Goal: Task Accomplishment & Management: Manage account settings

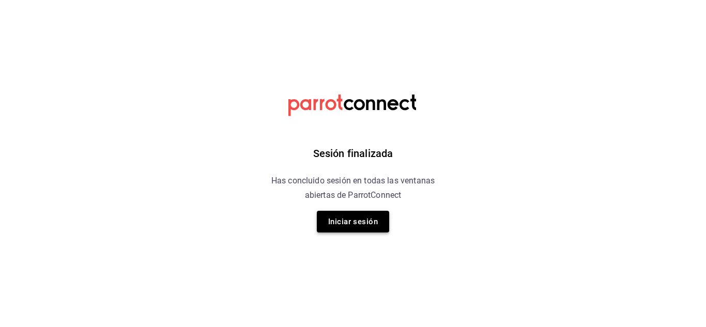
click at [356, 220] on button "Iniciar sesión" at bounding box center [353, 222] width 72 height 22
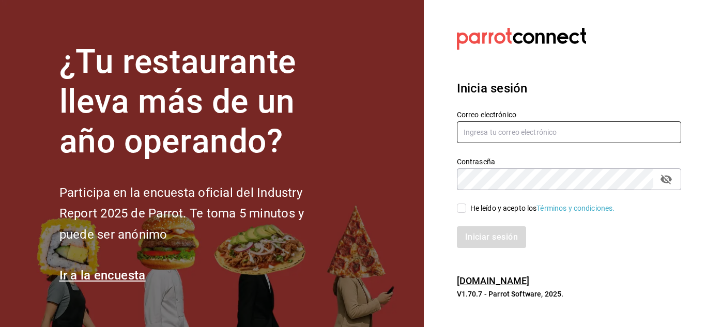
click at [485, 140] on input "text" at bounding box center [569, 133] width 224 height 22
paste input "cortesgrupotrueblack@gmail.com"
type input "cortesgrupotrueblack@gmail.com"
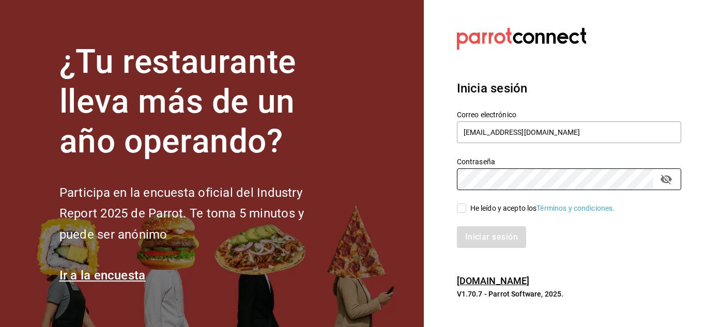
click at [461, 209] on input "He leído y acepto los Términos y condiciones." at bounding box center [461, 208] width 9 height 9
checkbox input "true"
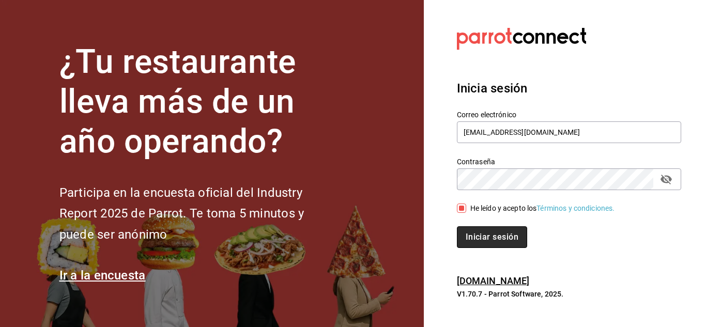
click at [476, 240] on button "Iniciar sesión" at bounding box center [492, 237] width 70 height 22
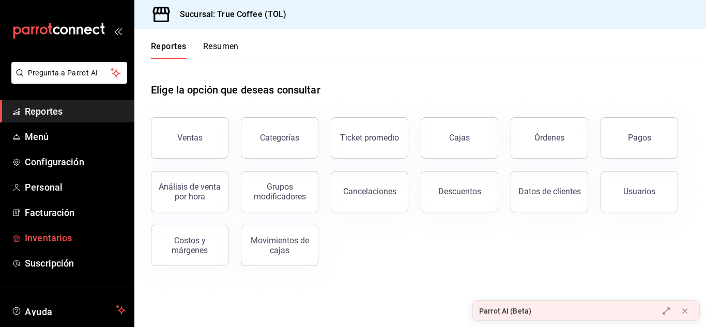
click at [47, 235] on span "Inventarios" at bounding box center [75, 238] width 101 height 14
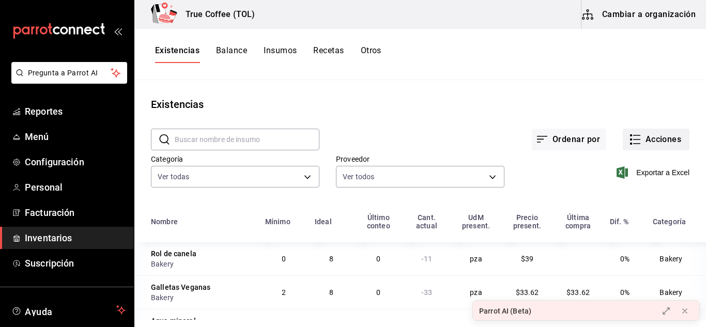
click at [645, 146] on button "Acciones" at bounding box center [656, 140] width 67 height 22
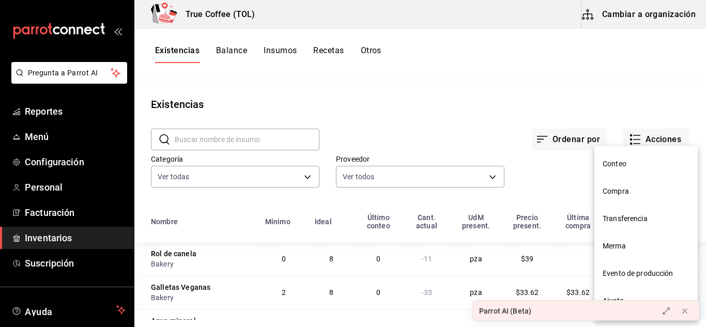
click at [631, 194] on span "Compra" at bounding box center [646, 191] width 87 height 11
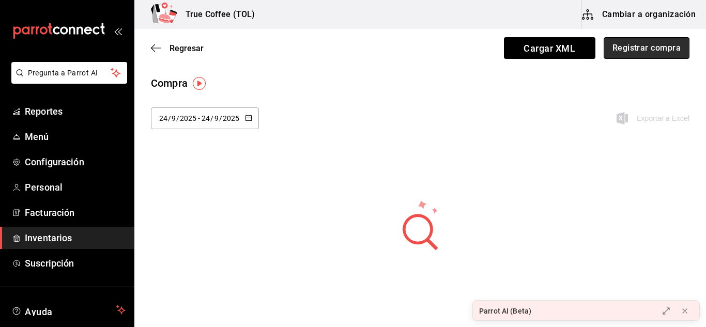
click at [622, 44] on button "Registrar compra" at bounding box center [647, 48] width 86 height 22
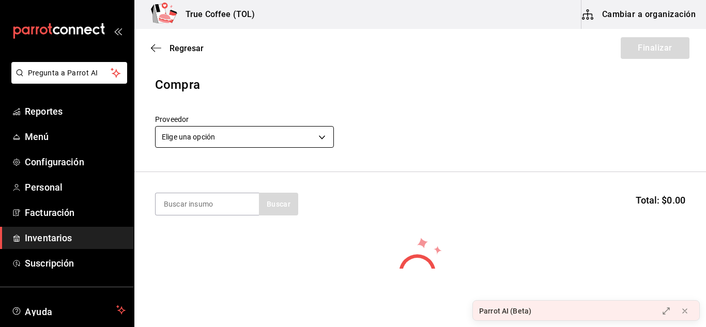
click at [292, 131] on body "Pregunta a Parrot AI Reportes Menú Configuración Personal Facturación Inventari…" at bounding box center [353, 134] width 706 height 269
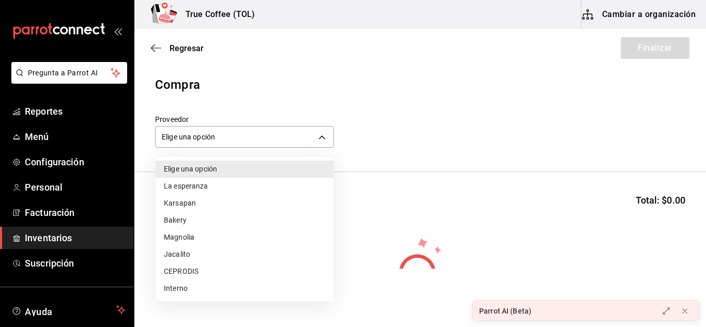
click at [212, 191] on li "La esperanza" at bounding box center [245, 186] width 178 height 17
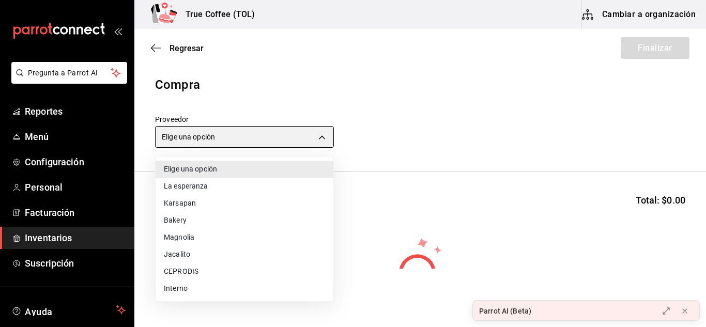
type input "9df72622-dd5e-4a66-8d21-61766b9c70fe"
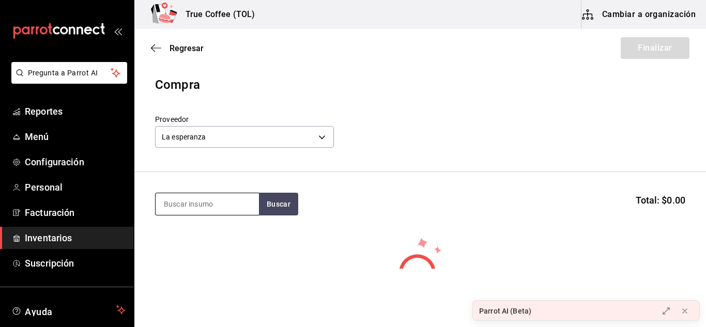
click at [205, 200] on input at bounding box center [207, 204] width 103 height 22
type input "p"
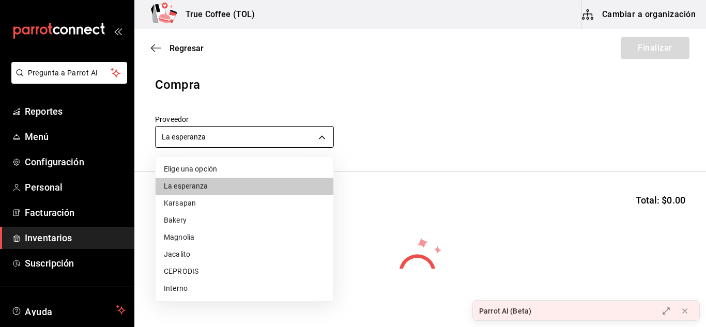
click at [260, 137] on body "Pregunta a Parrot AI Reportes Menú Configuración Personal Facturación Inventari…" at bounding box center [353, 134] width 706 height 269
click at [242, 172] on li "Elige una opción" at bounding box center [245, 169] width 178 height 17
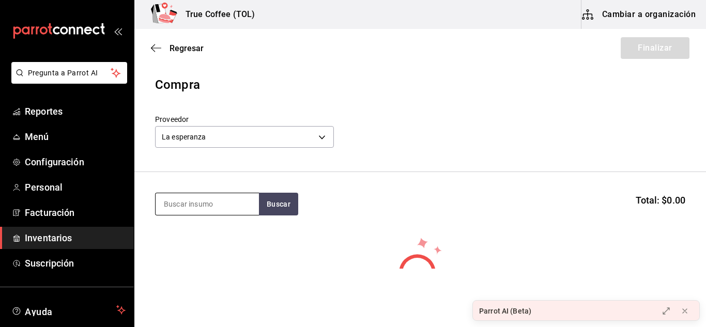
click at [219, 211] on input at bounding box center [207, 204] width 103 height 22
type input "pan"
click at [179, 46] on span "Regresar" at bounding box center [187, 48] width 34 height 10
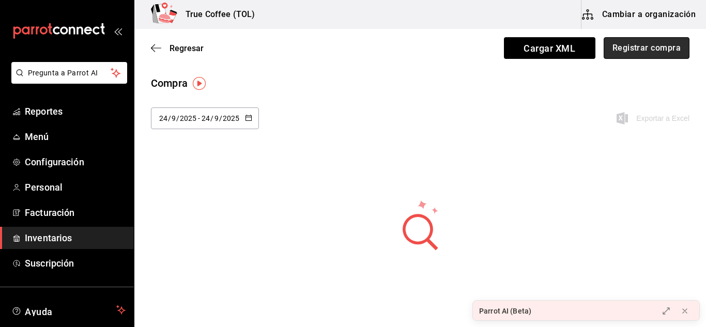
click at [630, 52] on button "Registrar compra" at bounding box center [647, 48] width 86 height 22
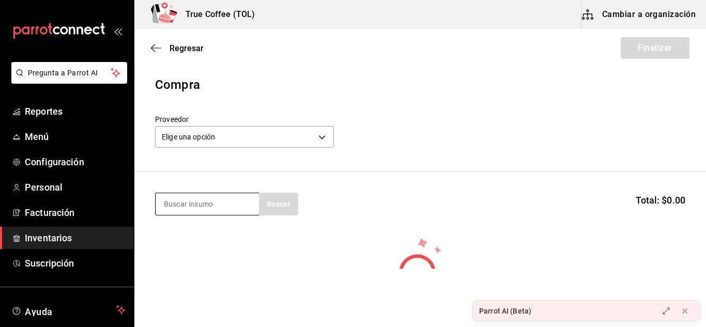
click at [245, 202] on input at bounding box center [207, 204] width 103 height 22
type input "pan"
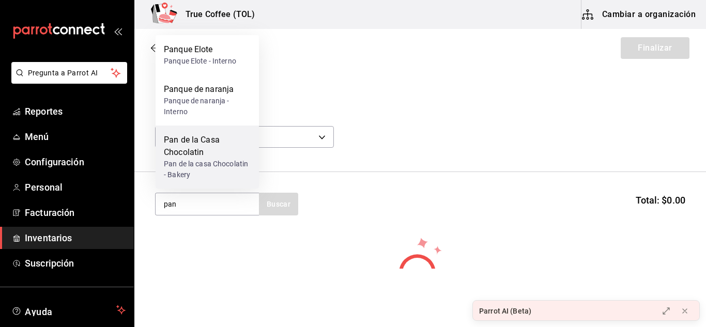
click at [223, 158] on div "Pan de la Casa Chocolatin" at bounding box center [207, 146] width 87 height 25
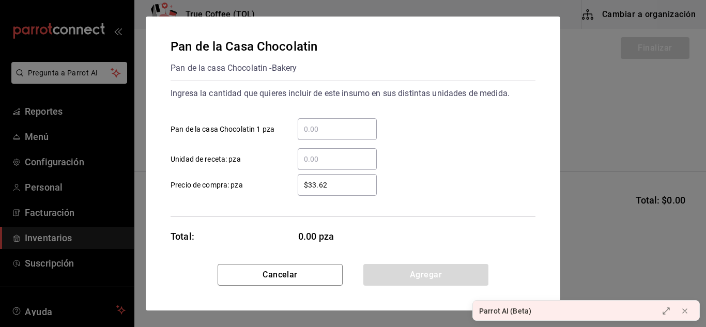
click at [325, 125] on input "​ Pan de la casa Chocolatin 1 pza" at bounding box center [337, 129] width 79 height 12
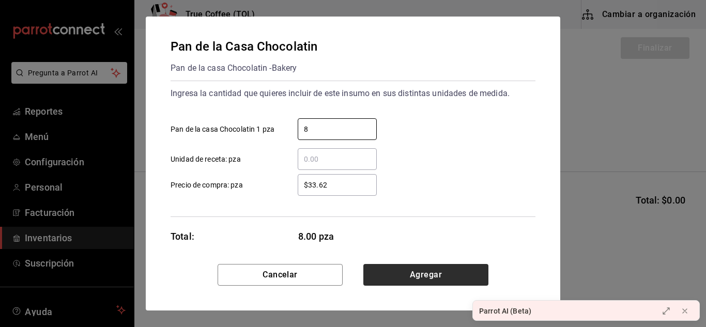
type input "8"
click at [416, 277] on button "Agregar" at bounding box center [425, 275] width 125 height 22
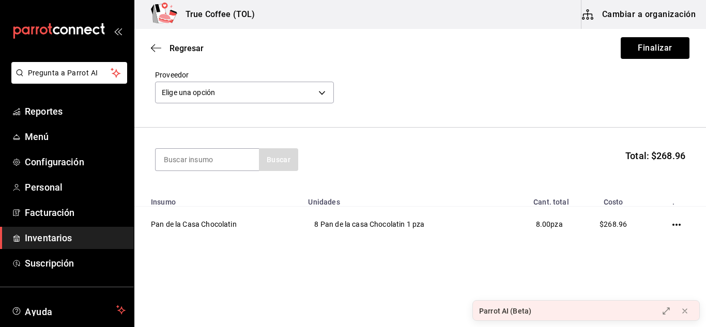
scroll to position [45, 0]
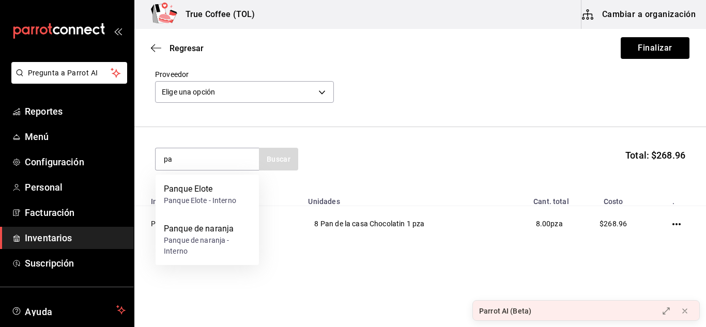
type input "p"
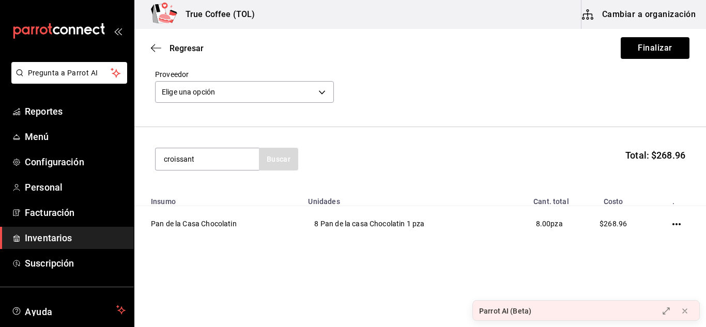
type input "croissant"
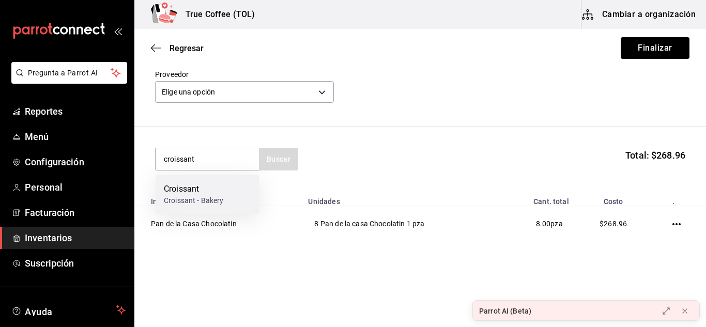
click at [212, 199] on div "Croissant - Bakery" at bounding box center [193, 200] width 59 height 11
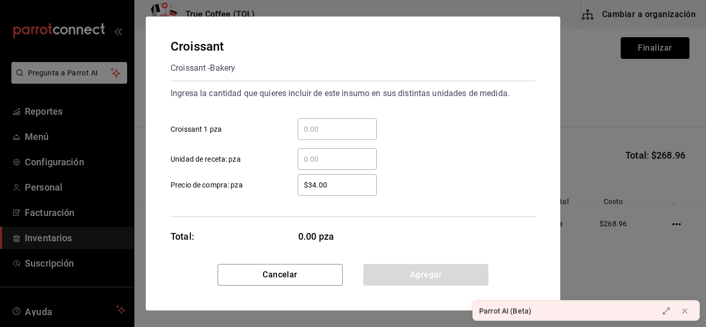
click at [340, 123] on div "​" at bounding box center [337, 129] width 79 height 22
click at [340, 123] on input "​ Croissant 1 pza" at bounding box center [337, 129] width 79 height 12
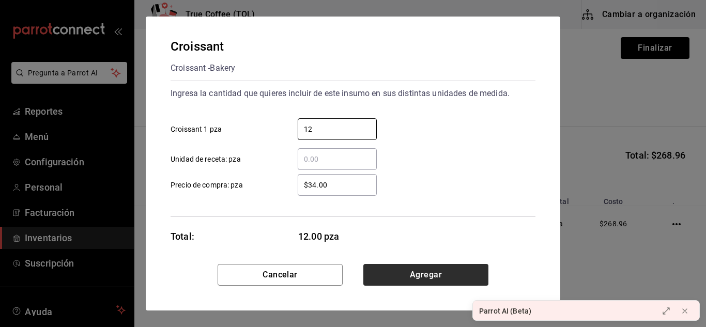
type input "12"
click at [422, 274] on button "Agregar" at bounding box center [425, 275] width 125 height 22
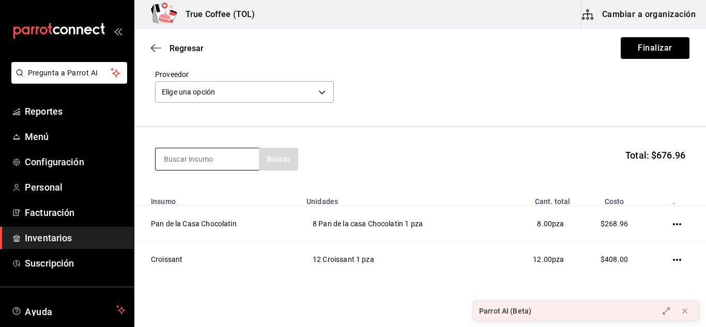
click at [235, 157] on input at bounding box center [207, 159] width 103 height 22
type input "rol"
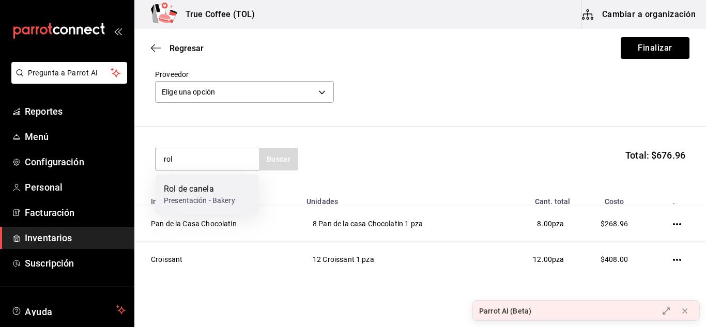
click at [191, 199] on div "Presentación - Bakery" at bounding box center [199, 200] width 71 height 11
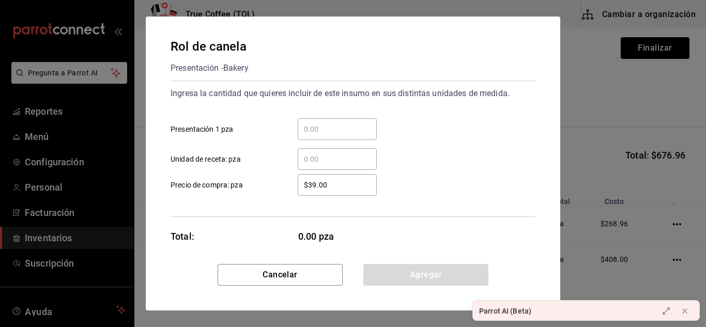
click at [343, 128] on input "​ Presentación 1 pza" at bounding box center [337, 129] width 79 height 12
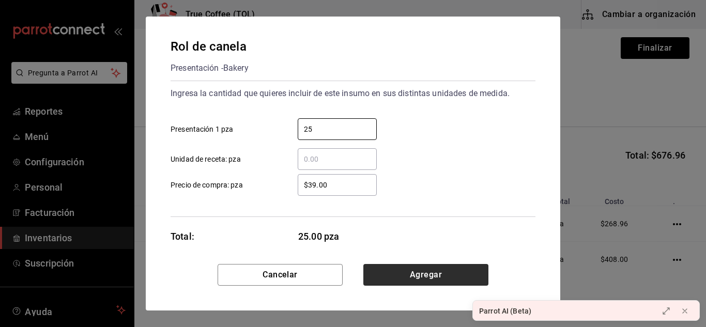
type input "25"
click at [414, 276] on button "Agregar" at bounding box center [425, 275] width 125 height 22
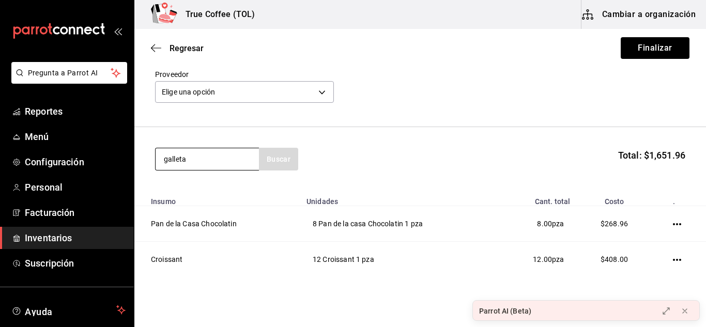
type input "galleta"
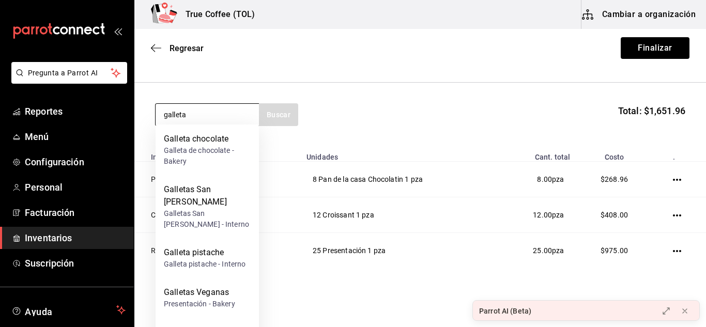
scroll to position [123, 0]
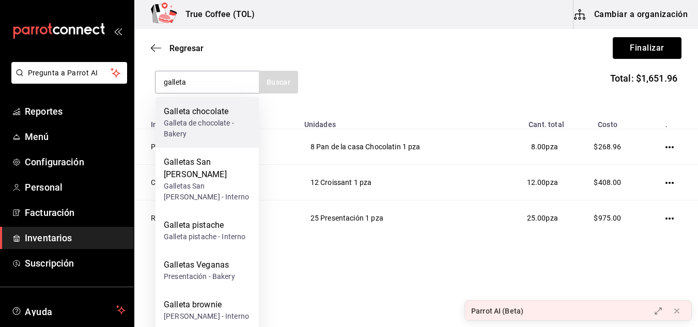
click at [220, 113] on div "Galleta chocolate" at bounding box center [207, 111] width 87 height 12
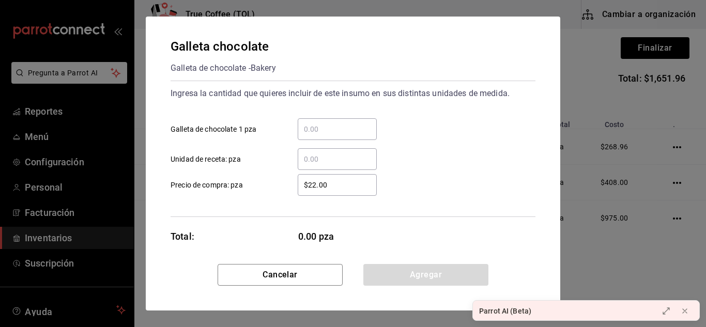
click at [315, 127] on input "​ Galleta de chocolate 1 pza" at bounding box center [337, 129] width 79 height 12
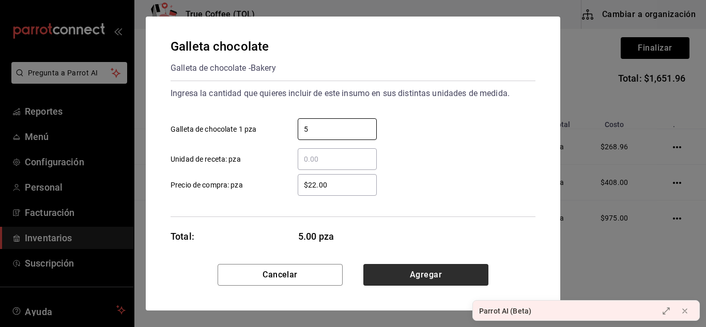
type input "5"
click at [427, 269] on button "Agregar" at bounding box center [425, 275] width 125 height 22
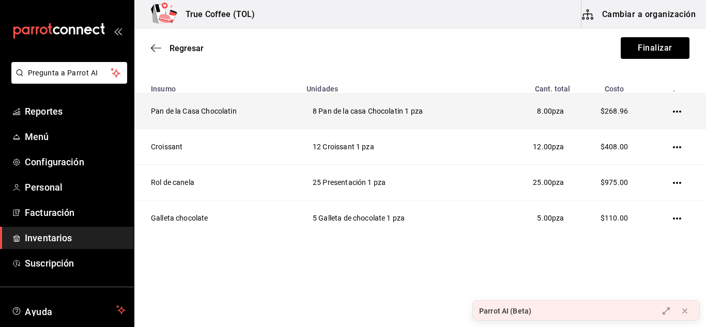
scroll to position [43, 0]
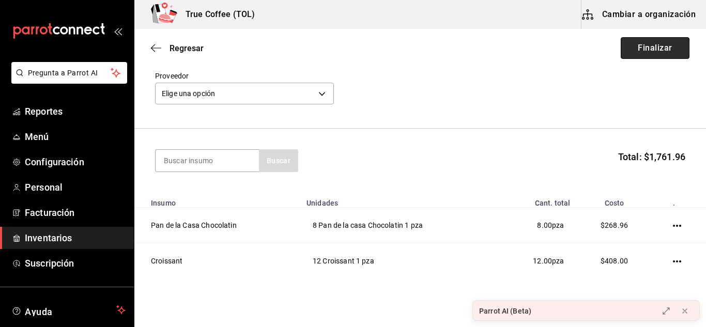
click at [653, 43] on button "Finalizar" at bounding box center [655, 48] width 69 height 22
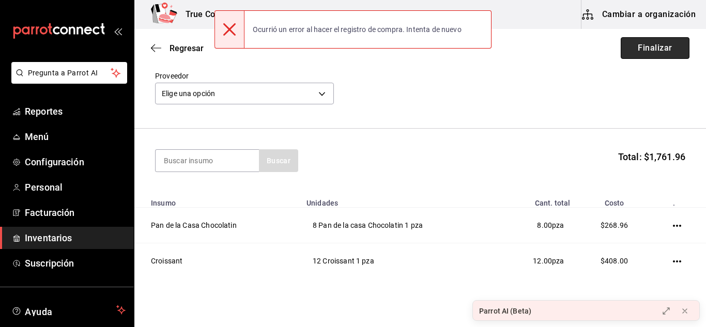
click at [656, 48] on button "Finalizar" at bounding box center [655, 48] width 69 height 22
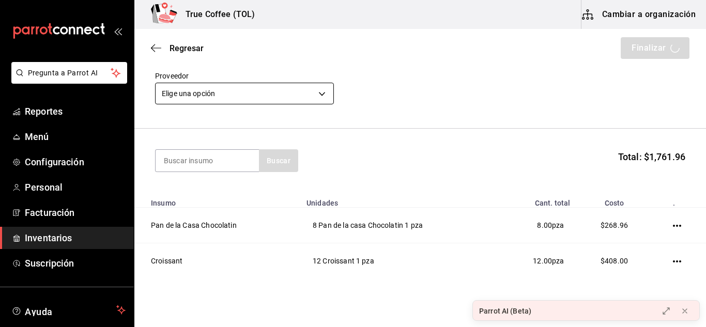
click at [279, 100] on body "Pregunta a Parrot AI Reportes Menú Configuración Personal Facturación Inventari…" at bounding box center [353, 134] width 706 height 269
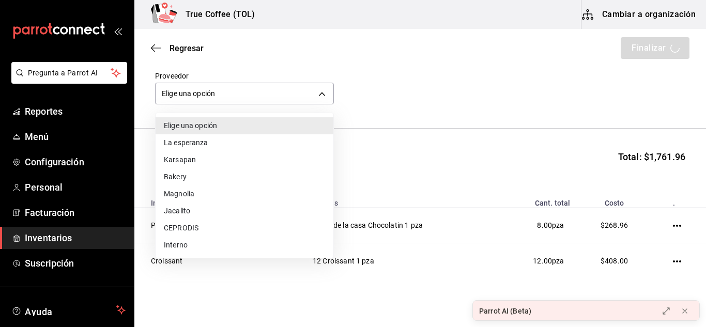
click at [368, 118] on div at bounding box center [353, 163] width 706 height 327
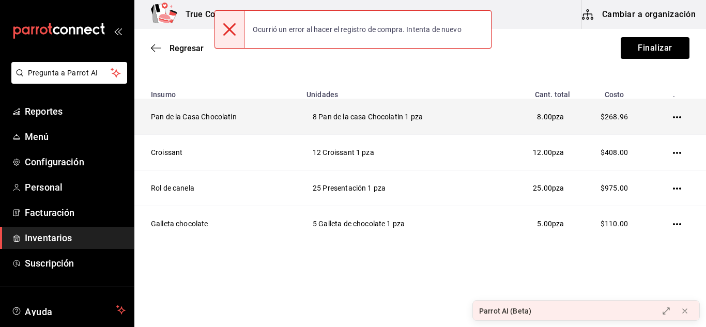
scroll to position [158, 0]
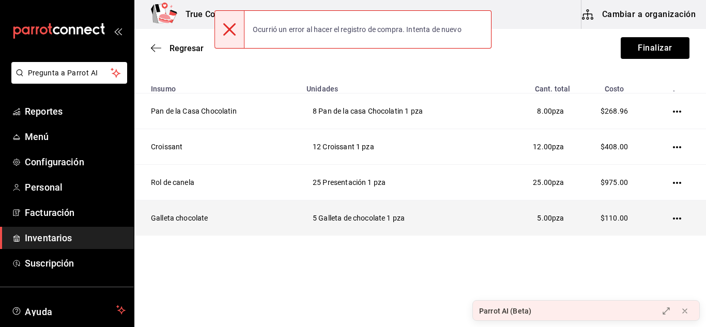
click at [673, 219] on icon "button" at bounding box center [677, 219] width 8 height 2
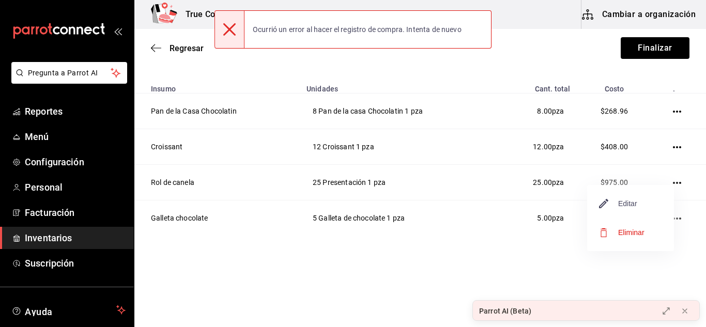
click at [632, 205] on span "Editar" at bounding box center [619, 204] width 38 height 12
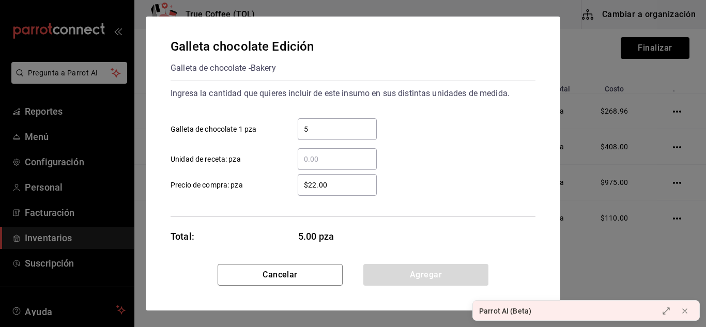
click at [341, 130] on input "5" at bounding box center [337, 129] width 79 height 12
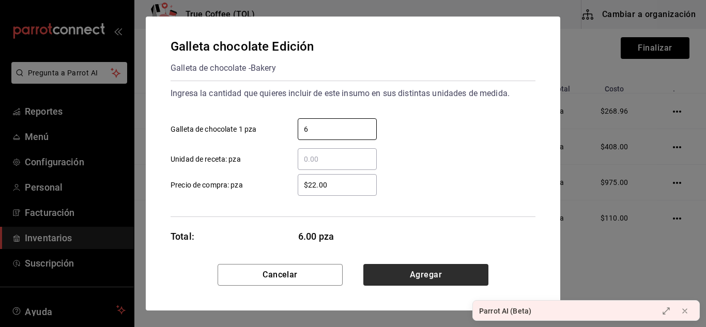
type input "6"
click at [396, 285] on button "Agregar" at bounding box center [425, 275] width 125 height 22
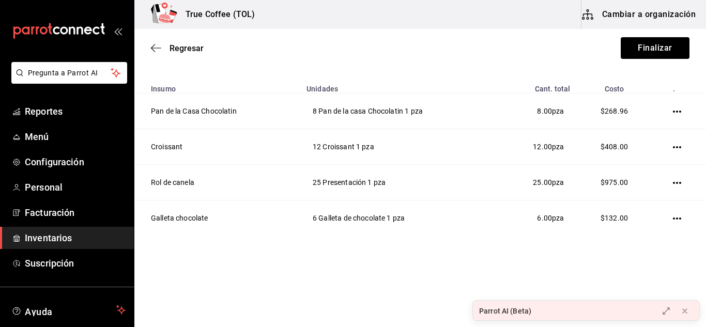
scroll to position [0, 0]
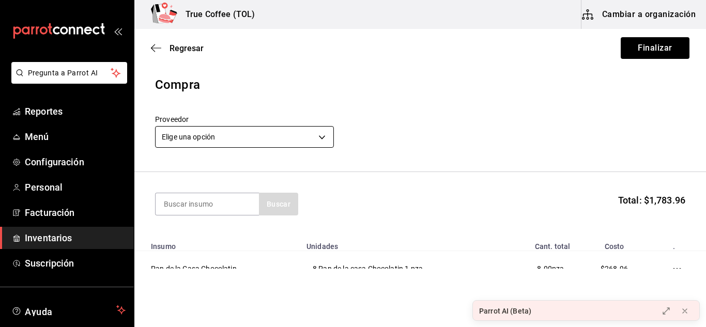
click at [250, 138] on body "Pregunta a Parrot AI Reportes Menú Configuración Personal Facturación Inventari…" at bounding box center [353, 134] width 706 height 269
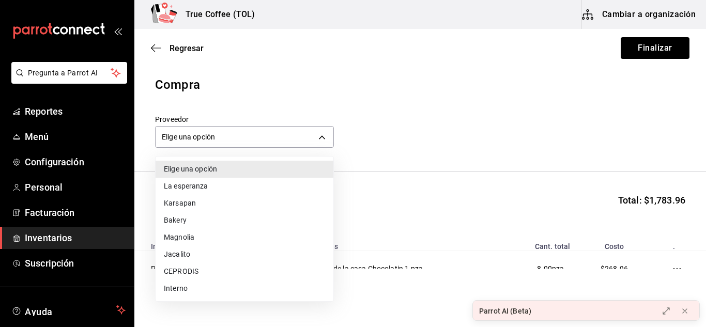
click at [220, 190] on li "La esperanza" at bounding box center [245, 186] width 178 height 17
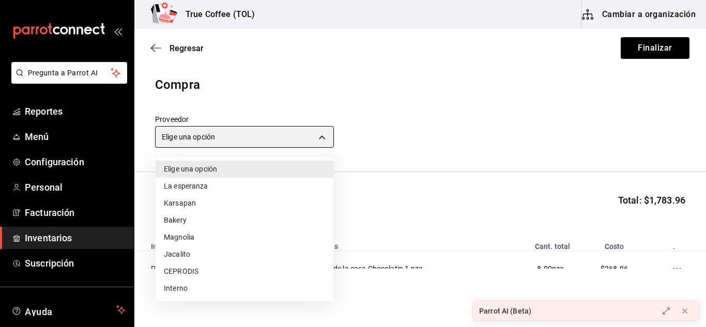
type input "9df72622-dd5e-4a66-8d21-61766b9c70fe"
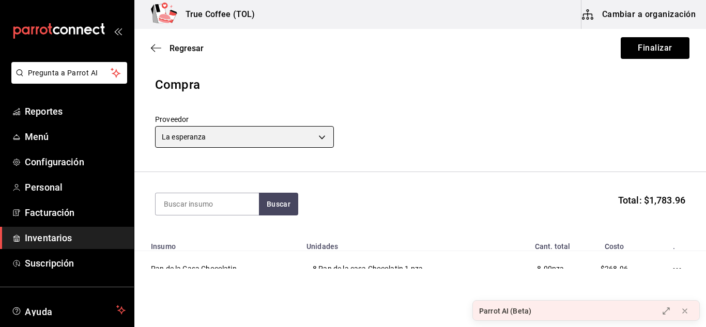
scroll to position [158, 0]
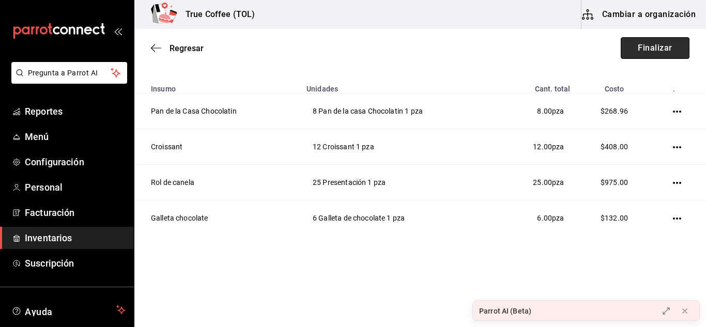
click at [639, 38] on button "Finalizar" at bounding box center [655, 48] width 69 height 22
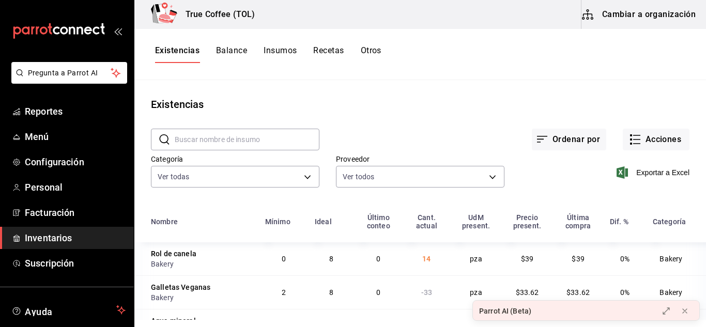
click at [260, 135] on input "text" at bounding box center [247, 139] width 145 height 21
click at [651, 138] on button "Acciones" at bounding box center [656, 140] width 67 height 22
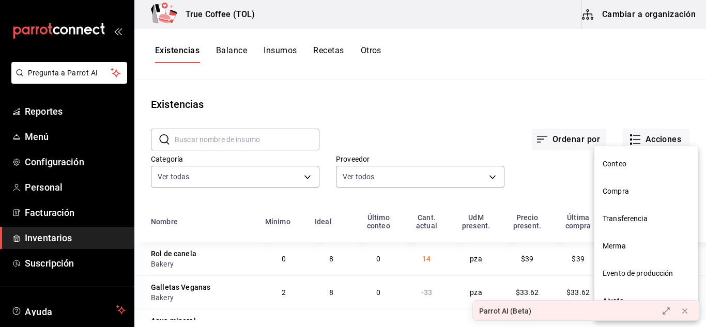
click at [655, 184] on li "Compra" at bounding box center [646, 191] width 103 height 27
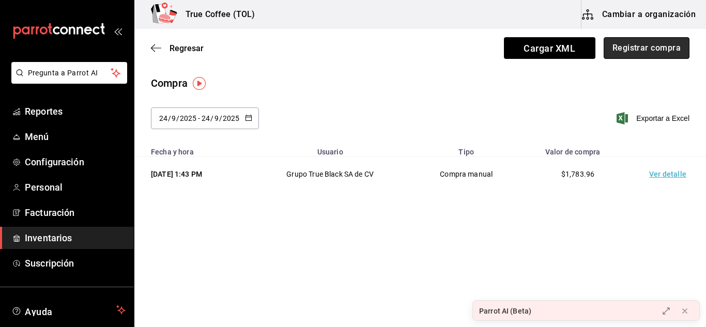
click at [649, 48] on button "Registrar compra" at bounding box center [647, 48] width 86 height 22
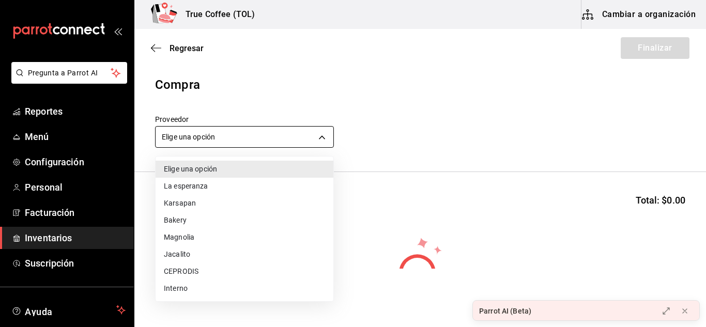
click at [260, 136] on body "Pregunta a Parrot AI Reportes Menú Configuración Personal Facturación Inventari…" at bounding box center [353, 134] width 706 height 269
click at [227, 205] on li "Karsapan" at bounding box center [245, 203] width 178 height 17
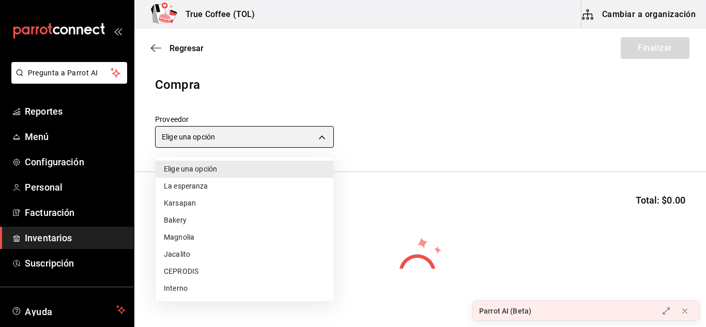
type input "48fa7dcc-bb62-48f2-92d7-59b9a8efd805"
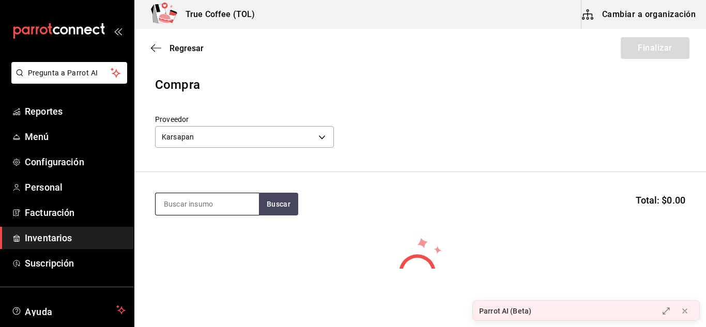
click at [247, 206] on input at bounding box center [207, 204] width 103 height 22
type input "chapata"
click at [274, 205] on button "Buscar" at bounding box center [278, 204] width 39 height 23
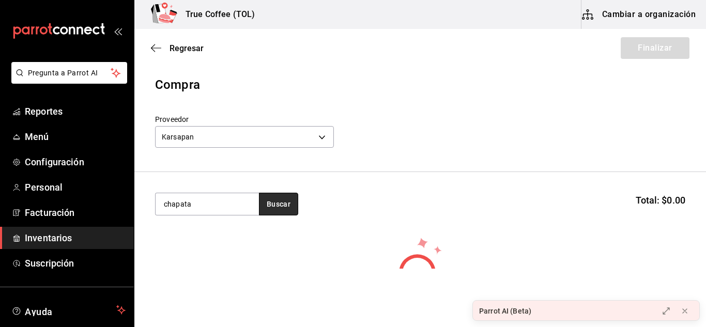
click at [274, 205] on button "Buscar" at bounding box center [278, 204] width 39 height 23
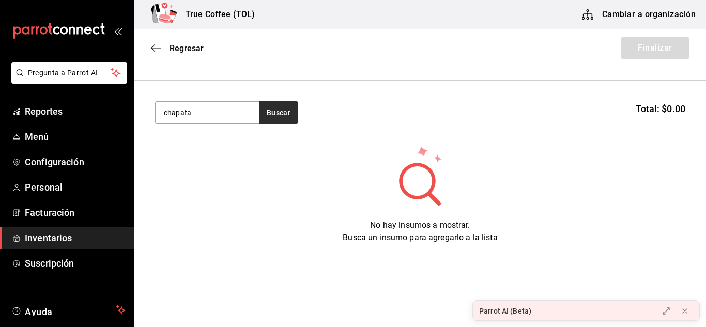
scroll to position [93, 0]
click at [182, 43] on span "Regresar" at bounding box center [187, 48] width 34 height 10
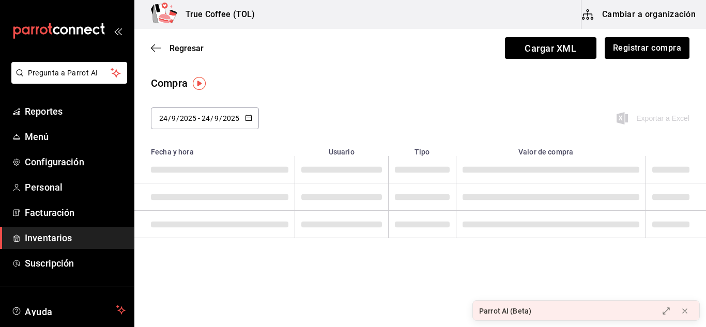
click at [643, 37] on div "Regresar Cargar XML Registrar compra" at bounding box center [420, 48] width 572 height 38
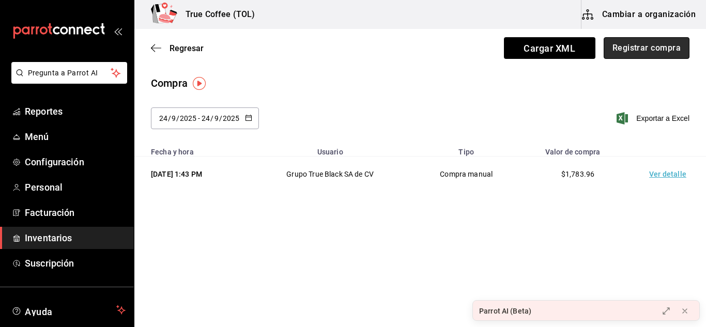
click at [637, 45] on button "Registrar compra" at bounding box center [647, 48] width 86 height 22
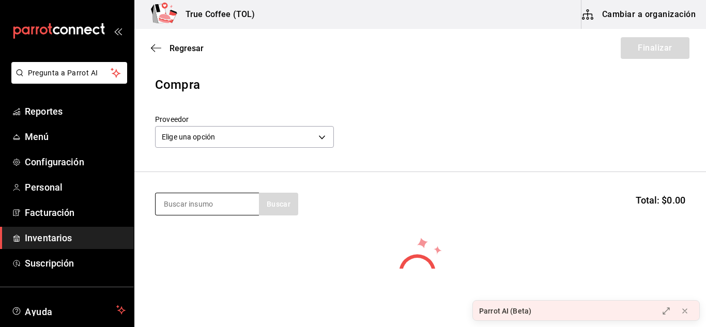
click at [194, 205] on input at bounding box center [207, 204] width 103 height 22
type input "chapata"
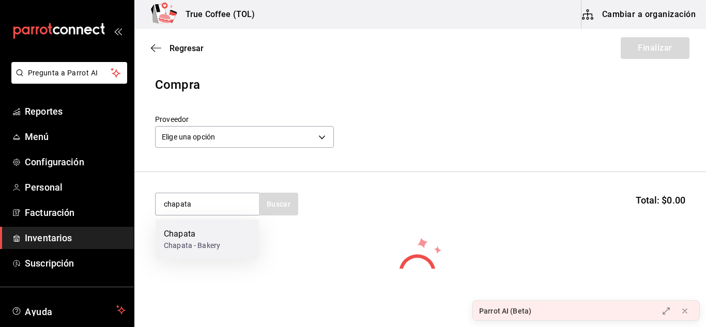
click at [198, 240] on div "Chapata - Bakery" at bounding box center [192, 245] width 56 height 11
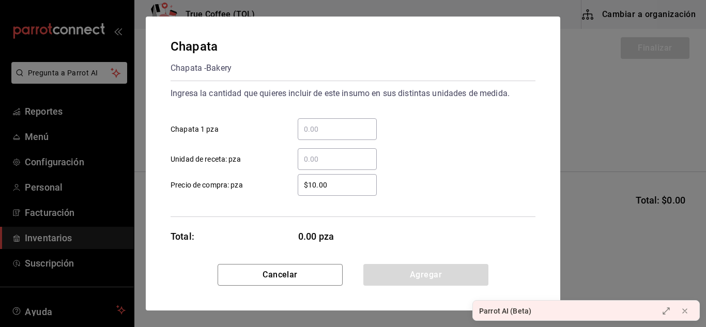
click at [329, 139] on div "​" at bounding box center [337, 129] width 79 height 22
click at [329, 135] on input "​ Chapata 1 pza" at bounding box center [337, 129] width 79 height 12
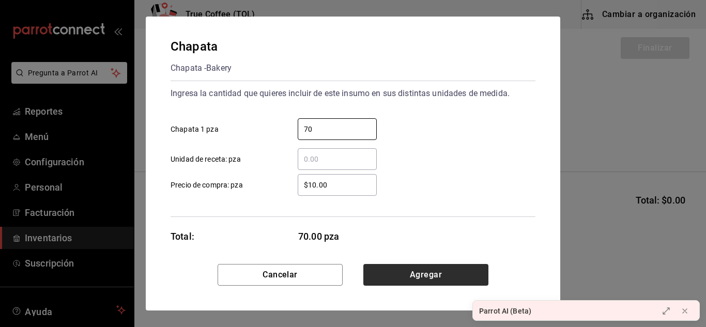
type input "70"
click at [428, 272] on button "Agregar" at bounding box center [425, 275] width 125 height 22
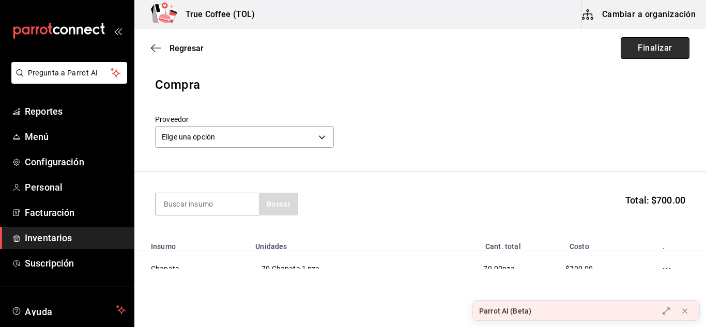
click at [665, 42] on button "Finalizar" at bounding box center [655, 48] width 69 height 22
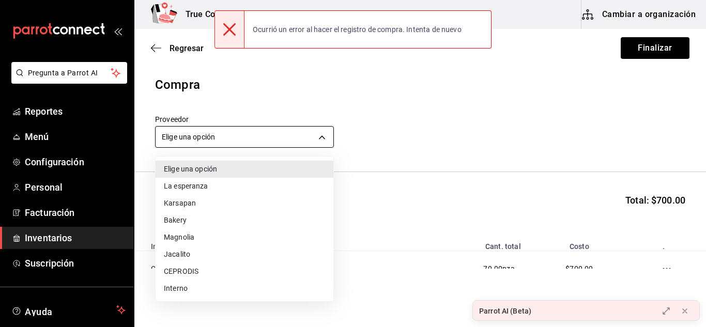
click at [297, 134] on body "Pregunta a Parrot AI Reportes Menú Configuración Personal Facturación Inventari…" at bounding box center [353, 134] width 706 height 269
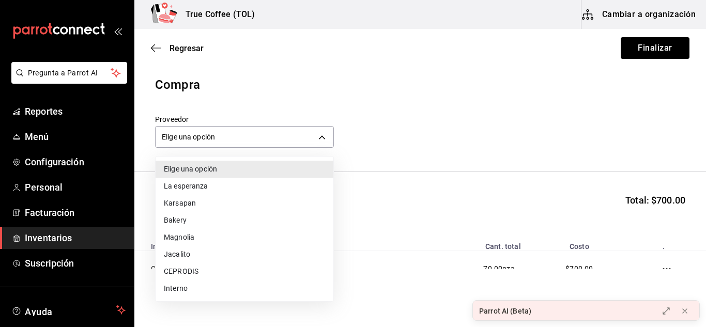
click at [232, 201] on li "Karsapan" at bounding box center [245, 203] width 178 height 17
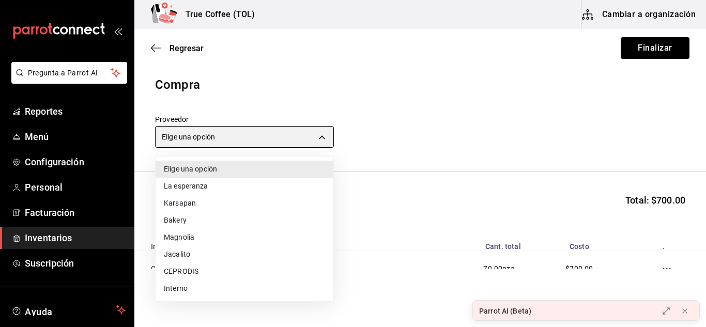
type input "48fa7dcc-bb62-48f2-92d7-59b9a8efd805"
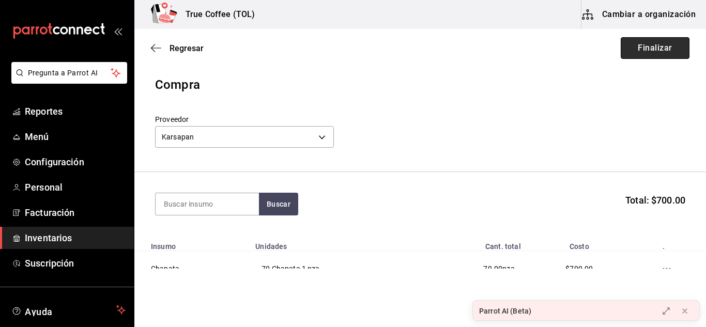
click at [634, 42] on button "Finalizar" at bounding box center [655, 48] width 69 height 22
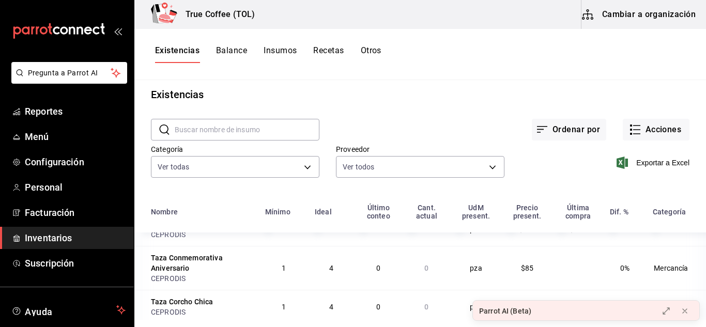
scroll to position [909, 0]
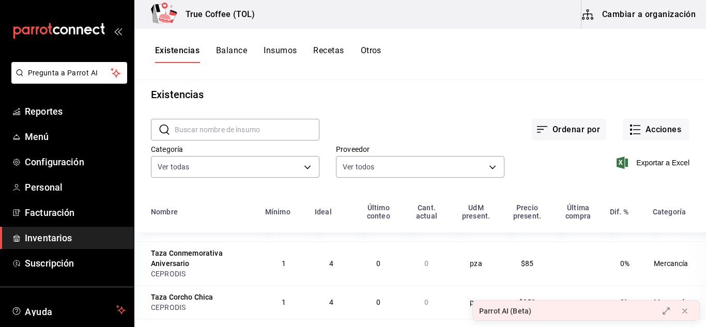
click at [263, 132] on input "text" at bounding box center [247, 129] width 145 height 21
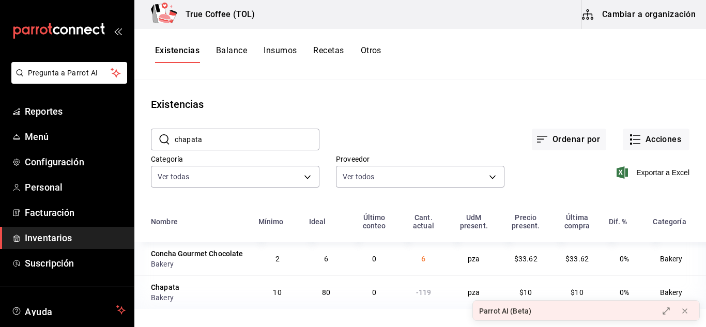
type input "chapata"
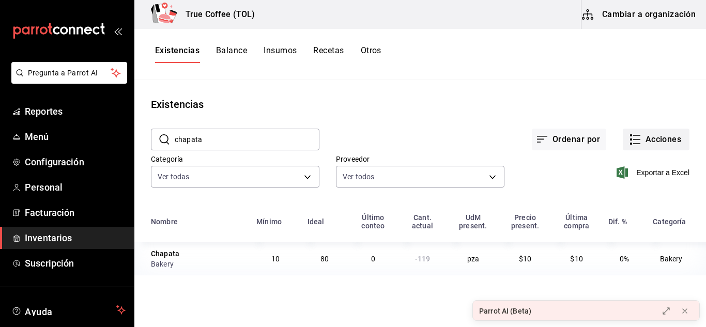
click at [654, 144] on button "Acciones" at bounding box center [656, 140] width 67 height 22
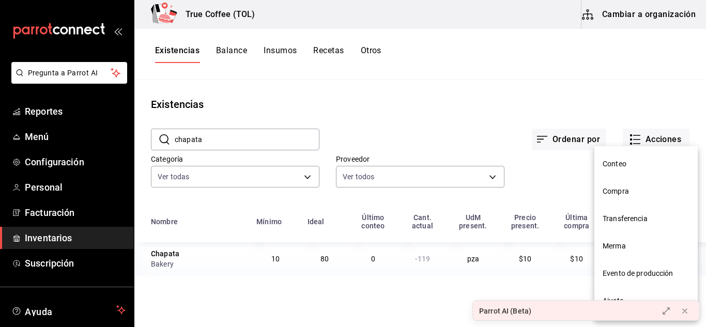
click at [639, 190] on span "Compra" at bounding box center [646, 191] width 87 height 11
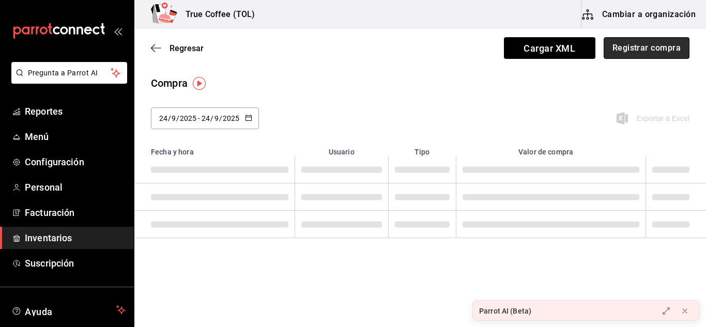
click at [656, 52] on button "Registrar compra" at bounding box center [647, 48] width 86 height 22
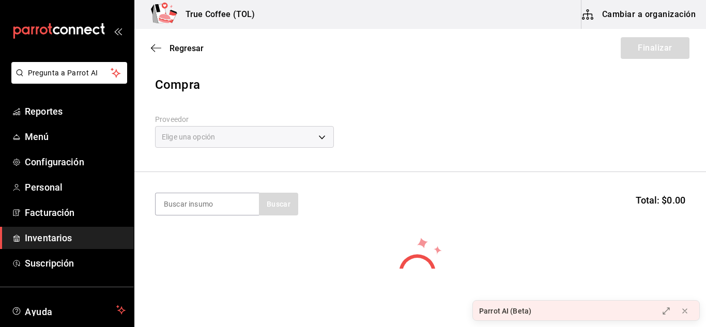
click at [220, 139] on div "Elige una opción" at bounding box center [244, 137] width 179 height 22
click at [195, 212] on input at bounding box center [207, 204] width 103 height 22
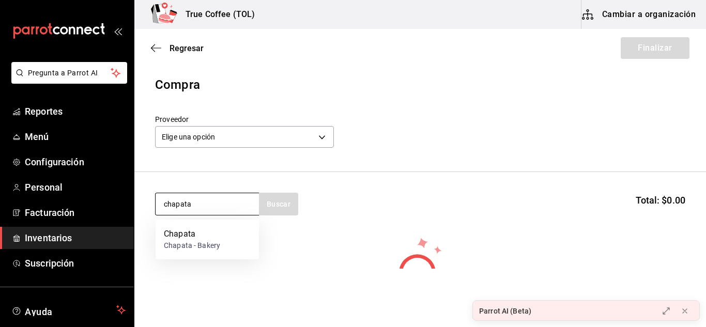
type input "chapata"
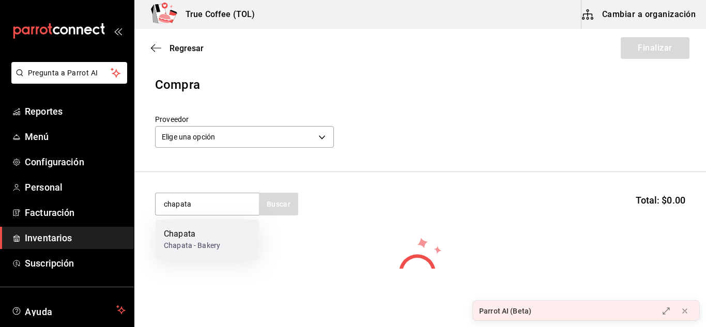
click at [202, 239] on div "Chapata" at bounding box center [192, 234] width 56 height 12
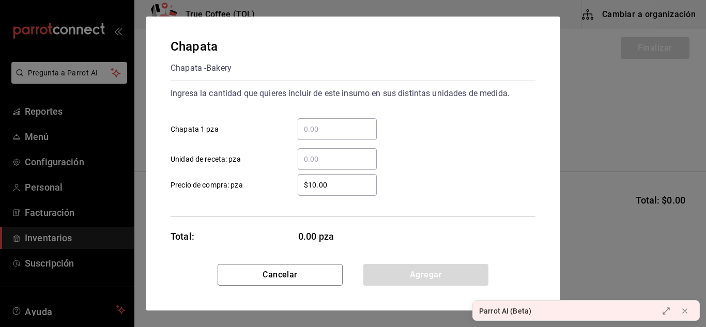
click at [337, 133] on input "​ Chapata 1 pza" at bounding box center [337, 129] width 79 height 12
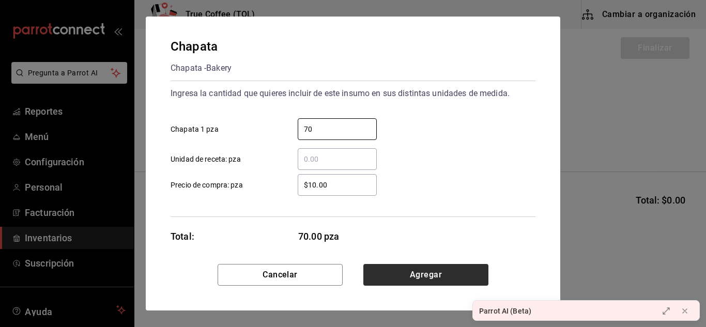
type input "70"
click at [431, 278] on button "Agregar" at bounding box center [425, 275] width 125 height 22
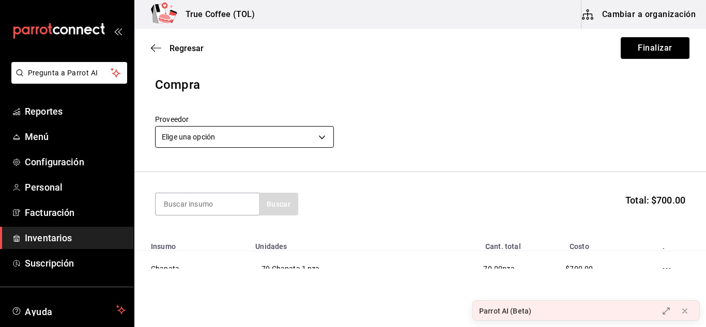
click at [239, 130] on body "Pregunta a Parrot AI Reportes Menú Configuración Personal Facturación Inventari…" at bounding box center [353, 134] width 706 height 269
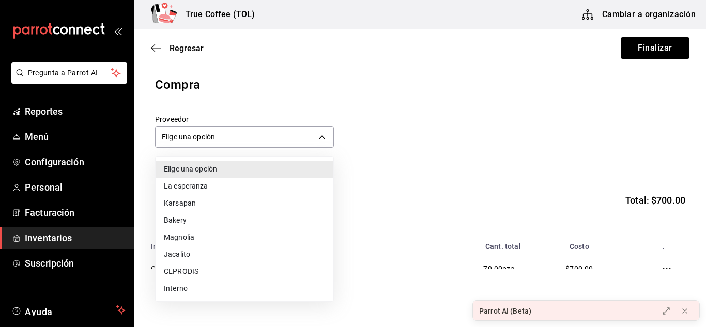
click at [207, 203] on li "Karsapan" at bounding box center [245, 203] width 178 height 17
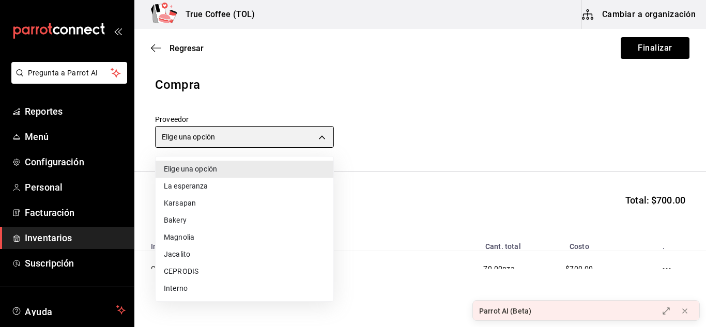
type input "48fa7dcc-bb62-48f2-92d7-59b9a8efd805"
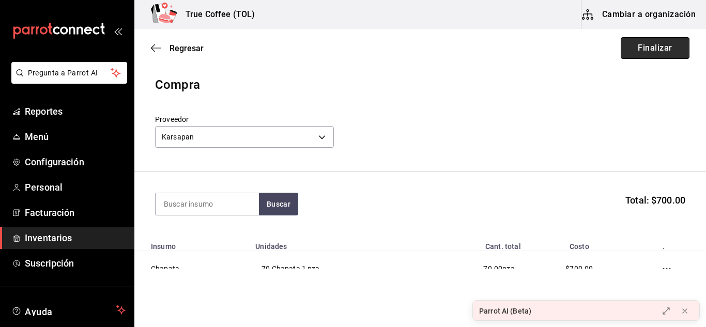
click at [642, 47] on button "Finalizar" at bounding box center [655, 48] width 69 height 22
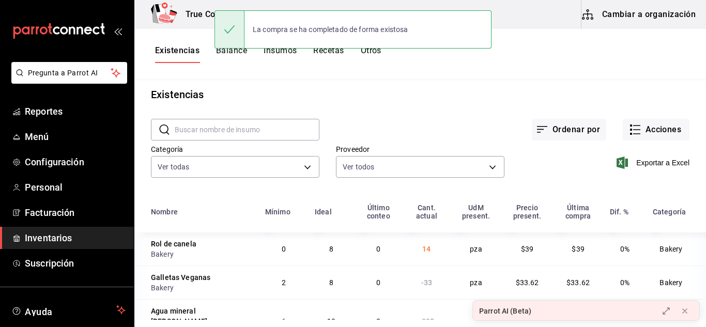
scroll to position [10, 0]
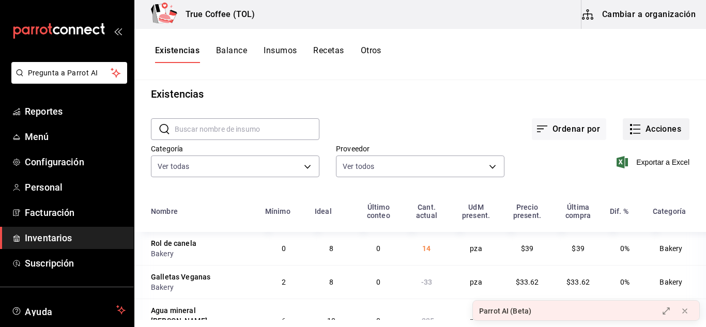
click at [633, 125] on icon "button" at bounding box center [635, 129] width 12 height 12
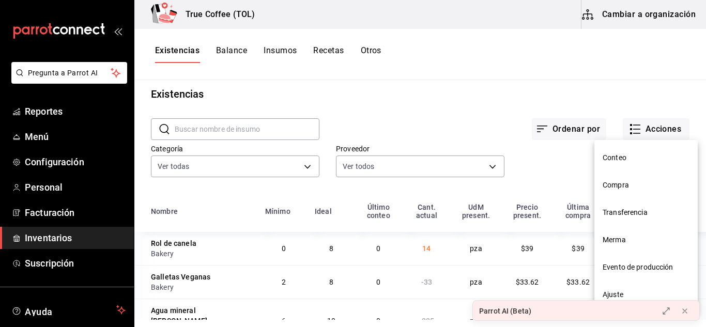
click at [620, 290] on span "Ajuste" at bounding box center [646, 295] width 87 height 11
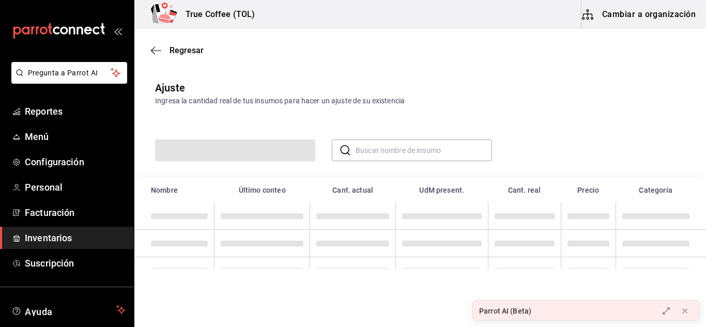
click at [399, 154] on input "text" at bounding box center [424, 150] width 136 height 21
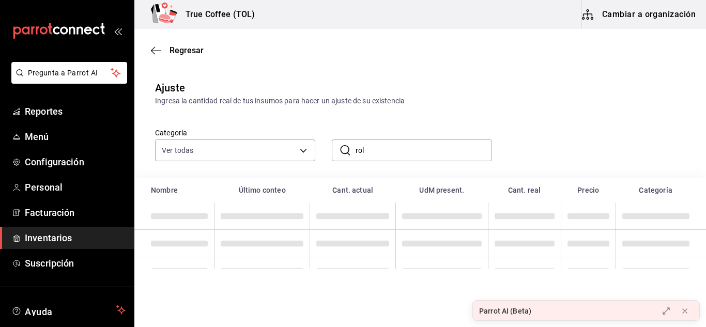
type input "rol"
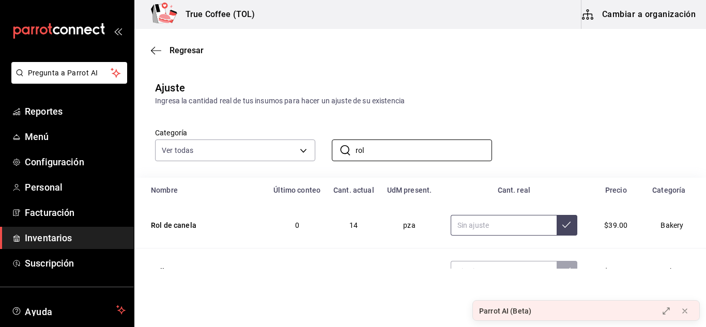
click at [483, 229] on input "text" at bounding box center [504, 225] width 106 height 21
type input "25.00"
click at [563, 227] on icon at bounding box center [567, 225] width 8 height 8
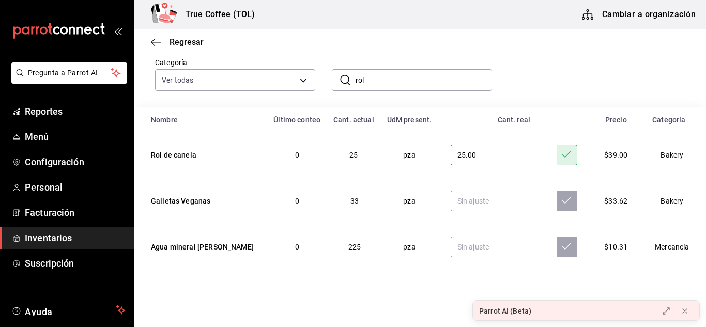
scroll to position [71, 0]
click at [499, 204] on input "text" at bounding box center [504, 200] width 106 height 21
type input "1.00"
click at [563, 200] on icon at bounding box center [567, 200] width 8 height 8
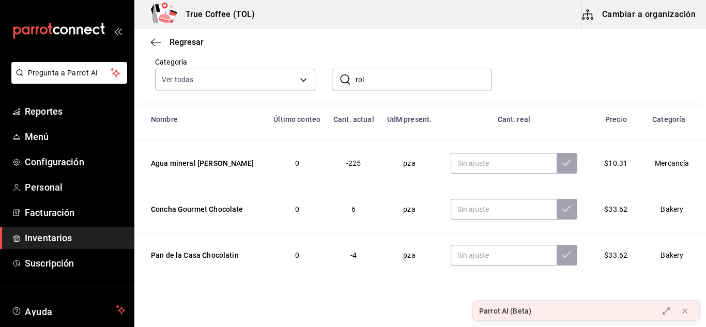
scroll to position [84, 0]
click at [472, 208] on input "text" at bounding box center [504, 208] width 106 height 21
type input "0.00"
click at [557, 208] on button at bounding box center [567, 208] width 21 height 21
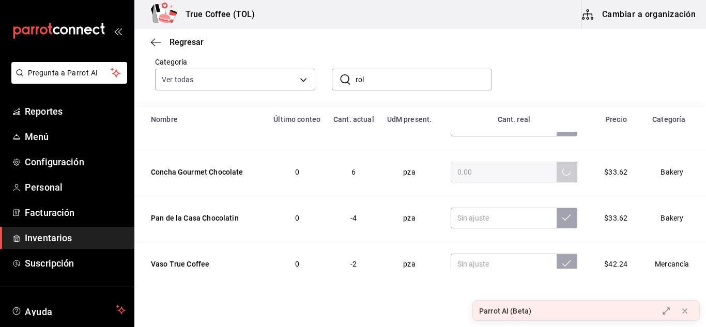
scroll to position [121, 0]
click at [488, 220] on input "text" at bounding box center [504, 217] width 106 height 21
type input "23.00"
click at [563, 221] on icon at bounding box center [567, 217] width 8 height 8
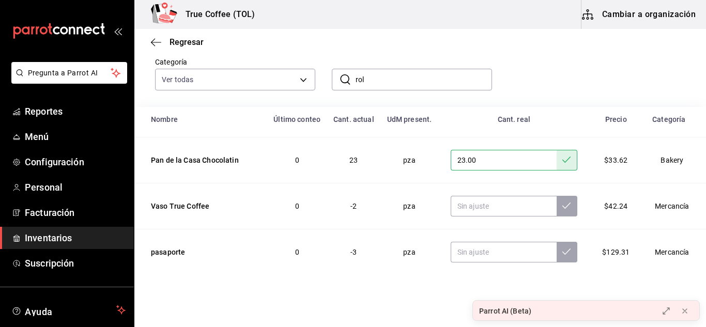
scroll to position [179, 0]
click at [505, 207] on input "text" at bounding box center [504, 205] width 106 height 21
type input "0.00"
click at [557, 216] on button at bounding box center [567, 205] width 21 height 21
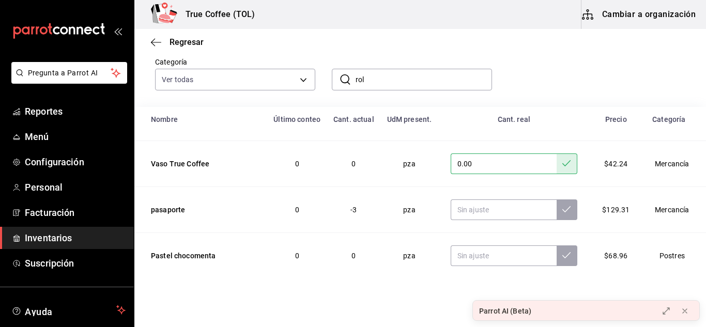
scroll to position [227, 0]
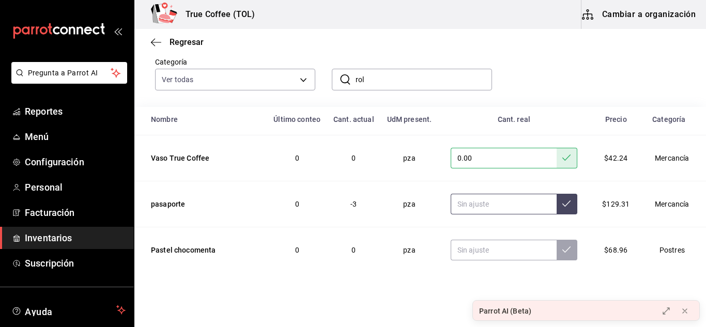
click at [509, 208] on input "text" at bounding box center [504, 204] width 106 height 21
type input "0.00"
click at [557, 211] on button at bounding box center [567, 204] width 21 height 21
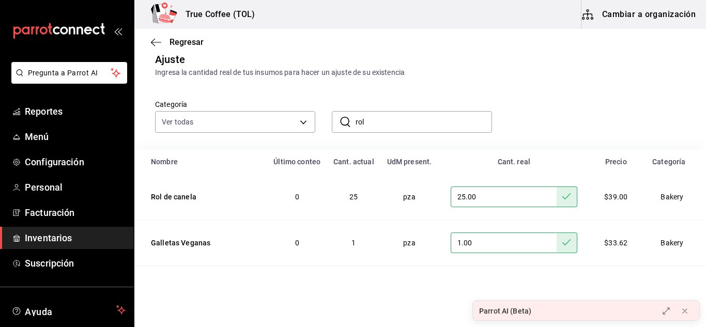
scroll to position [28, 0]
click at [401, 130] on input "rol" at bounding box center [424, 122] width 136 height 21
type input "r"
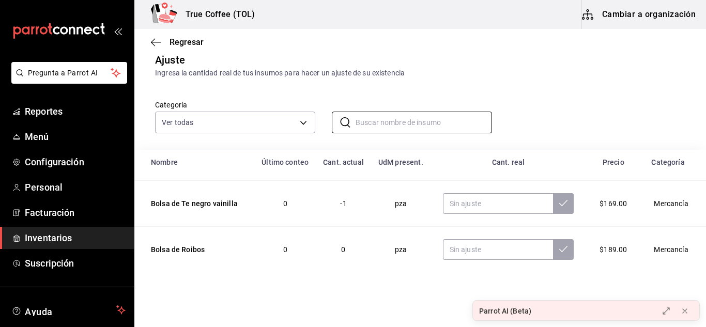
scroll to position [132, 0]
click at [483, 208] on input "text" at bounding box center [498, 203] width 111 height 21
type input "0.00"
click at [559, 202] on icon at bounding box center [563, 203] width 8 height 8
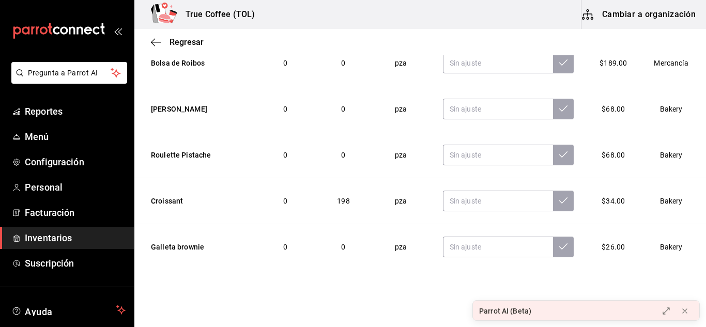
scroll to position [171, 0]
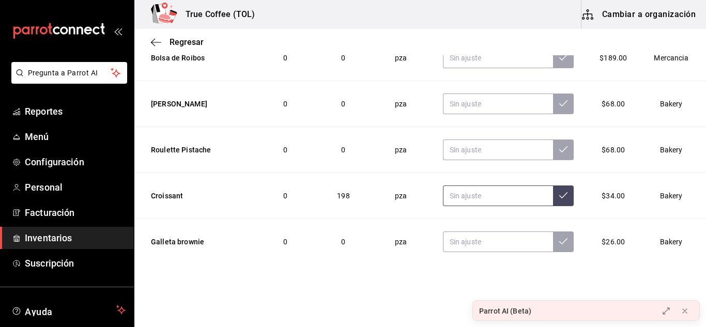
click at [477, 202] on input "text" at bounding box center [498, 196] width 111 height 21
type input "12.00"
click at [559, 191] on icon at bounding box center [563, 195] width 8 height 8
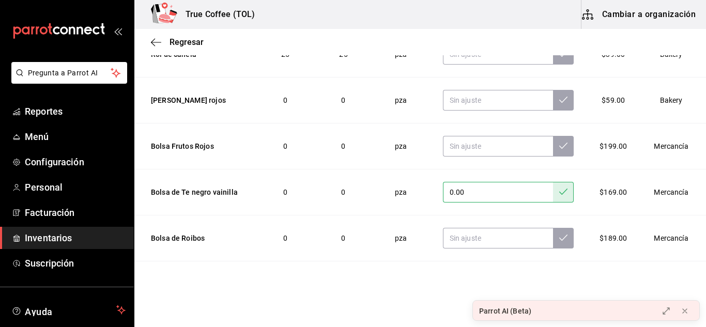
scroll to position [0, 0]
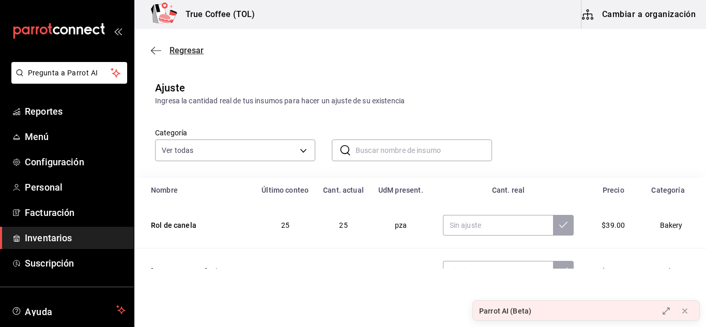
click at [172, 52] on span "Regresar" at bounding box center [187, 50] width 34 height 10
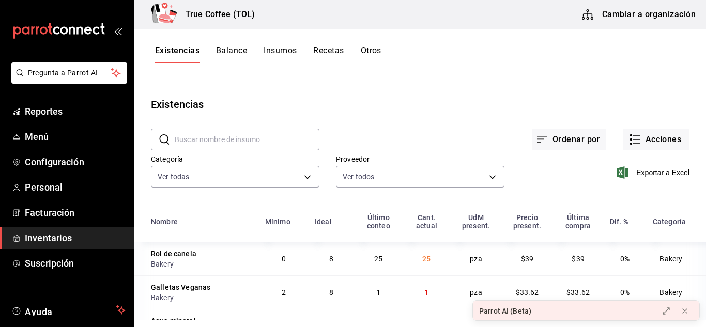
click at [274, 51] on button "Insumos" at bounding box center [280, 54] width 33 height 18
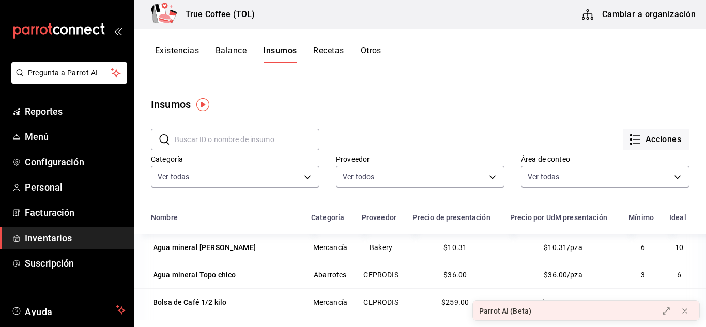
click at [187, 55] on button "Existencias" at bounding box center [177, 54] width 44 height 18
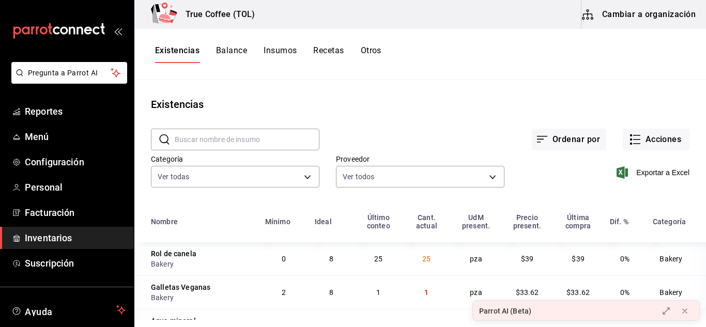
click at [259, 132] on input "text" at bounding box center [247, 139] width 145 height 21
type input "agua"
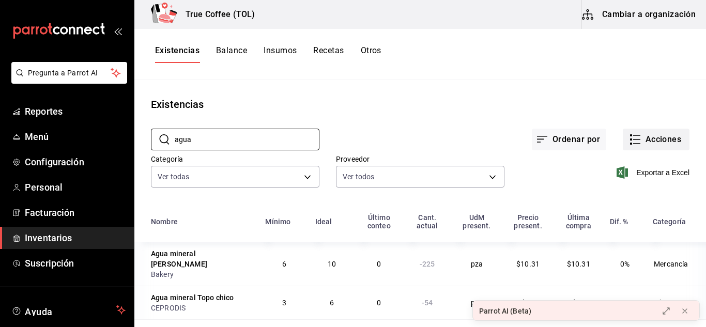
click at [641, 140] on button "Acciones" at bounding box center [656, 140] width 67 height 22
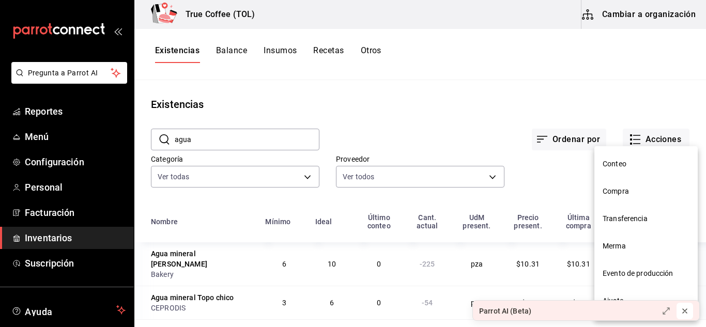
click at [687, 314] on icon at bounding box center [685, 311] width 8 height 8
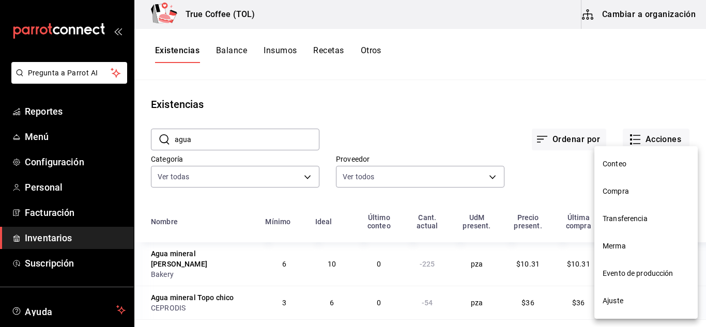
click at [643, 300] on span "Ajuste" at bounding box center [646, 301] width 87 height 11
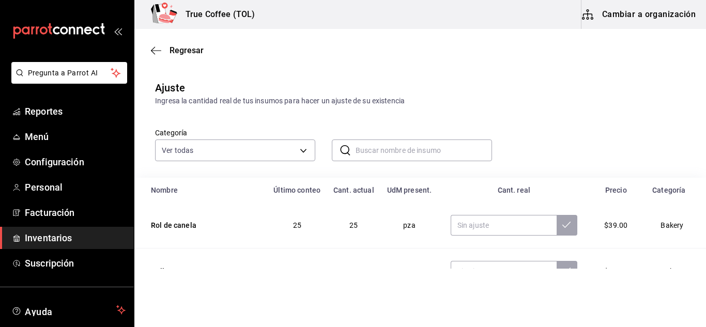
click at [357, 153] on input "text" at bounding box center [424, 150] width 136 height 21
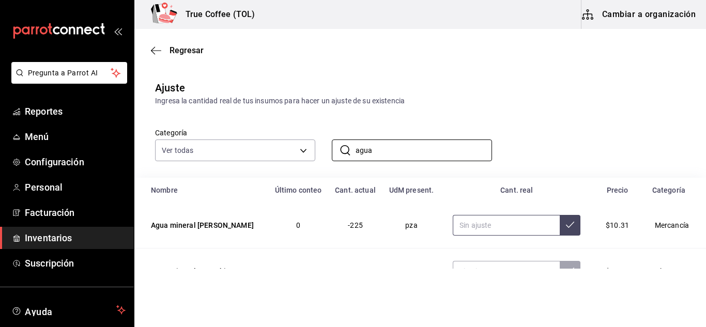
type input "agua"
click at [492, 228] on input "text" at bounding box center [506, 225] width 107 height 21
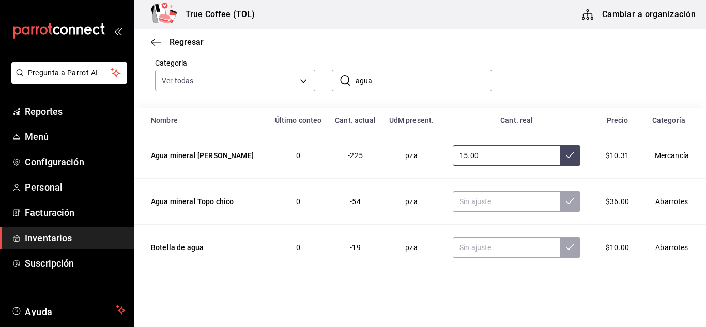
scroll to position [70, 0]
type input "15.00"
click at [491, 205] on input "text" at bounding box center [506, 201] width 107 height 21
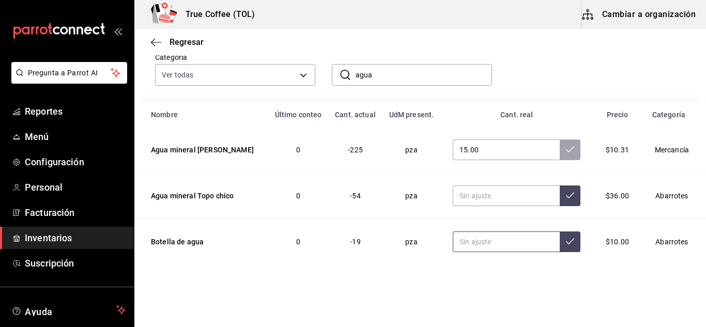
click at [479, 243] on input "text" at bounding box center [506, 242] width 107 height 21
type input "24.00"
click at [566, 243] on icon at bounding box center [570, 241] width 8 height 8
click at [510, 190] on input "text" at bounding box center [506, 196] width 107 height 21
type input "8.00"
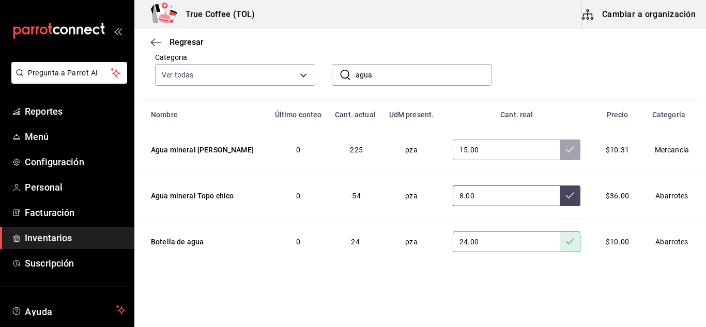
click at [566, 192] on icon at bounding box center [570, 195] width 8 height 8
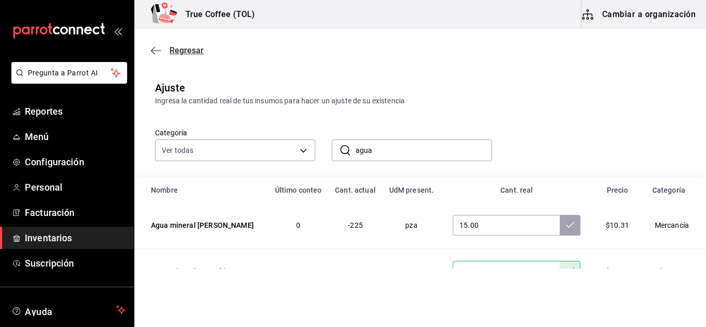
click at [186, 54] on span "Regresar" at bounding box center [187, 50] width 34 height 10
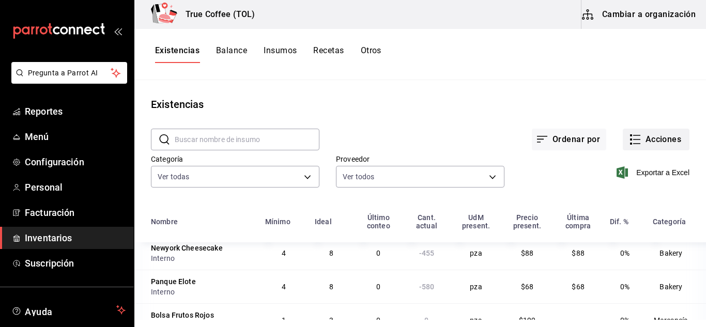
click at [656, 134] on button "Acciones" at bounding box center [656, 140] width 67 height 22
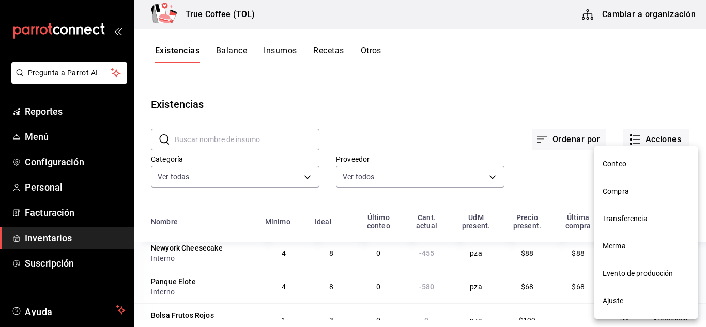
click at [635, 304] on span "Ajuste" at bounding box center [646, 301] width 87 height 11
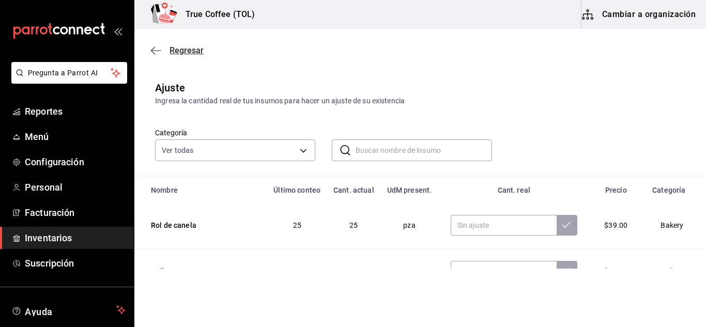
click at [190, 48] on span "Regresar" at bounding box center [187, 50] width 34 height 10
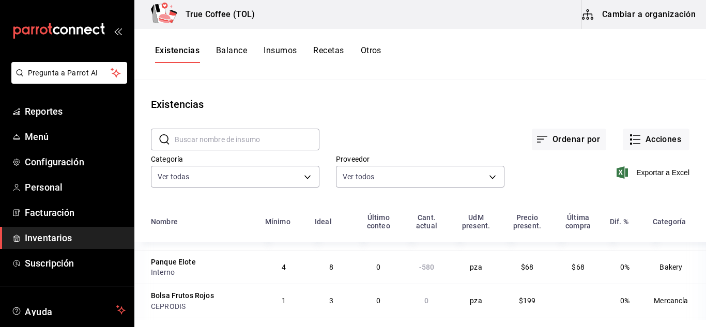
scroll to position [473, 0]
click at [644, 139] on button "Acciones" at bounding box center [656, 140] width 67 height 22
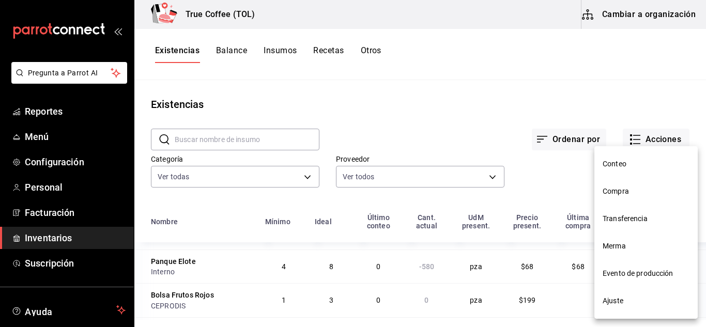
click at [625, 297] on span "Ajuste" at bounding box center [646, 301] width 87 height 11
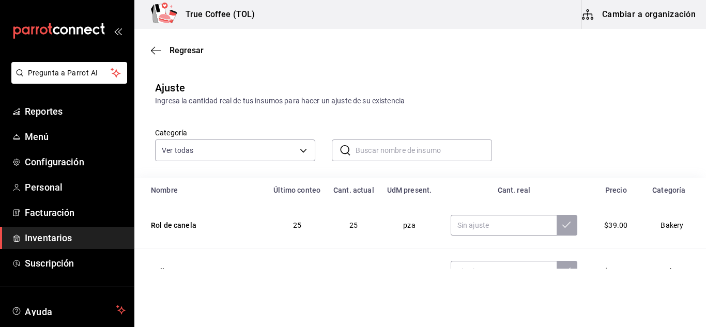
click at [385, 147] on input "text" at bounding box center [424, 150] width 136 height 21
type input "panque"
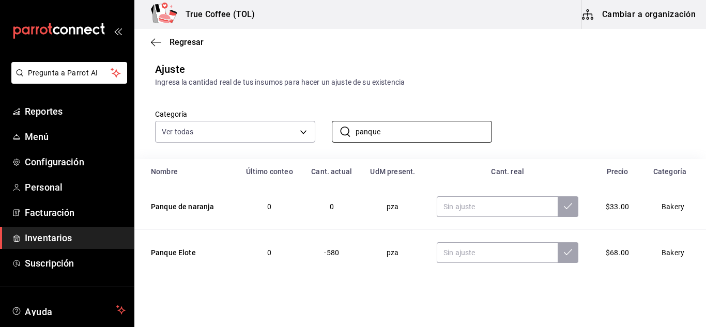
scroll to position [30, 0]
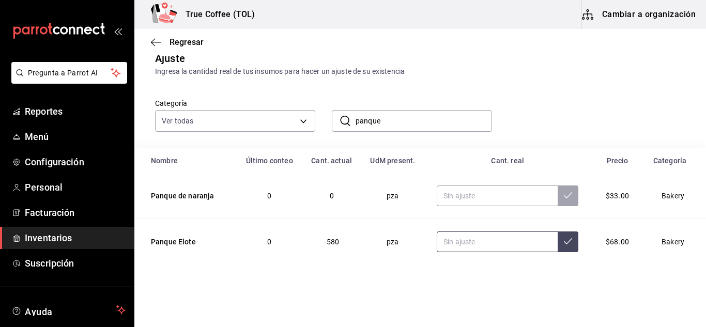
click at [463, 242] on input "text" at bounding box center [497, 242] width 121 height 21
type input "8.00"
click at [565, 244] on button at bounding box center [568, 242] width 21 height 21
click at [388, 131] on input "panque" at bounding box center [424, 121] width 136 height 21
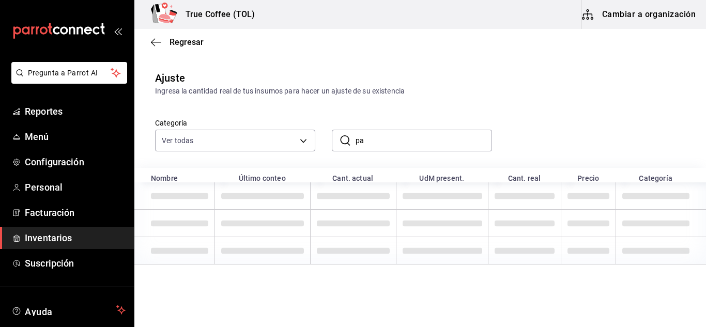
type input "p"
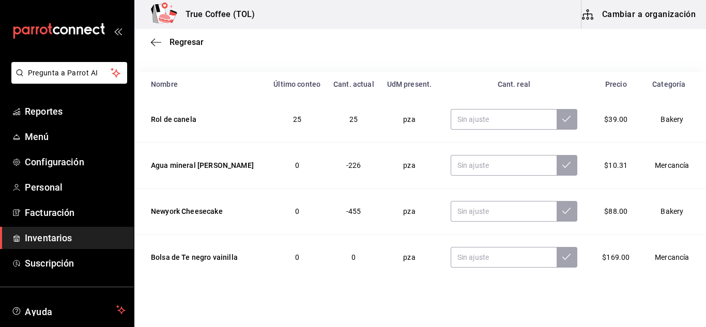
scroll to position [107, 0]
type input "new"
click at [481, 218] on input "text" at bounding box center [504, 211] width 106 height 21
type input "0.00"
click at [563, 214] on icon at bounding box center [567, 210] width 8 height 8
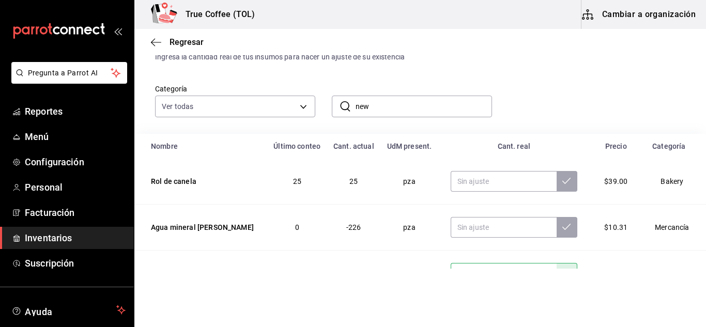
scroll to position [44, 0]
click at [466, 228] on input "text" at bounding box center [504, 227] width 106 height 21
type input "17.00"
click at [563, 228] on icon at bounding box center [567, 226] width 8 height 8
click at [183, 41] on span "Regresar" at bounding box center [187, 42] width 34 height 10
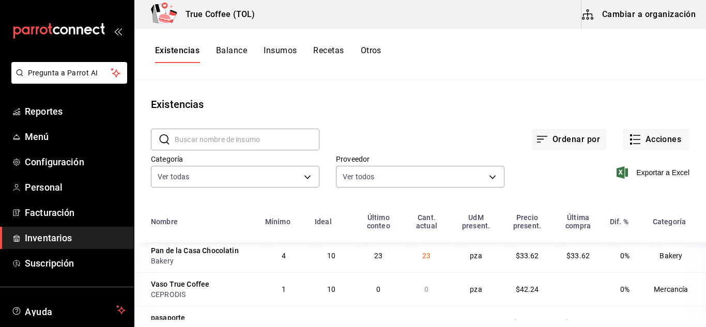
scroll to position [148, 0]
click at [330, 45] on div "Existencias Balance Insumos Recetas Otros" at bounding box center [420, 54] width 572 height 51
click at [332, 49] on button "Recetas" at bounding box center [328, 54] width 31 height 18
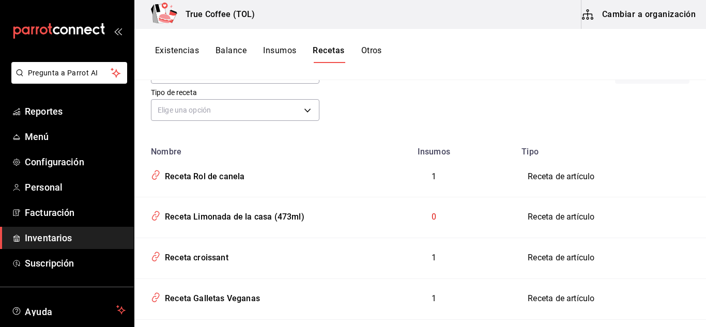
scroll to position [107, 0]
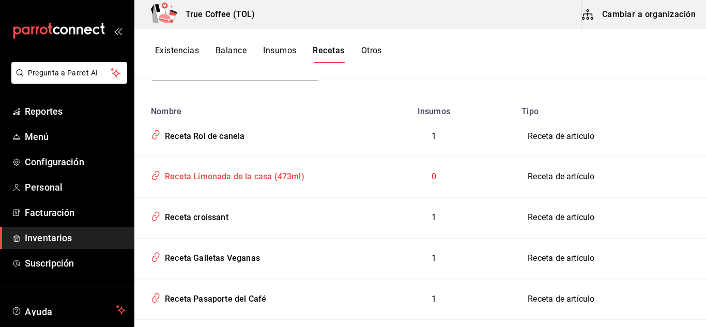
click at [273, 183] on div "Receta Limonada de la casa (473ml)" at bounding box center [233, 175] width 144 height 16
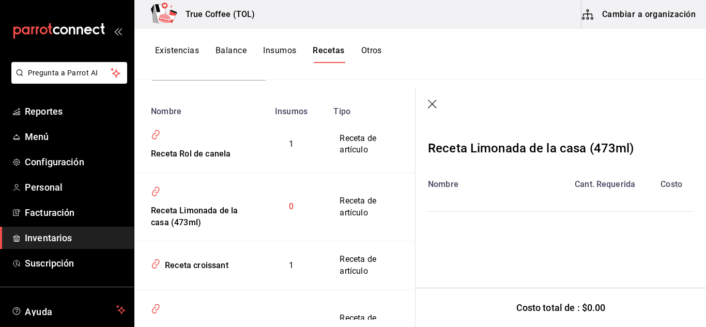
click at [606, 185] on div "Cant. Requerida" at bounding box center [605, 184] width 88 height 12
click at [433, 100] on icon "button" at bounding box center [433, 105] width 10 height 10
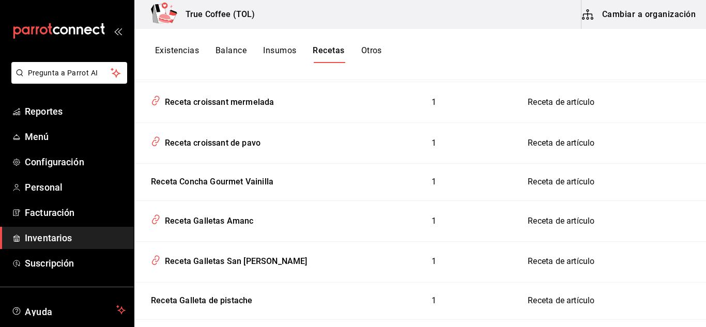
scroll to position [346, 0]
click at [247, 145] on div "Receta croissant de pavo" at bounding box center [211, 140] width 100 height 16
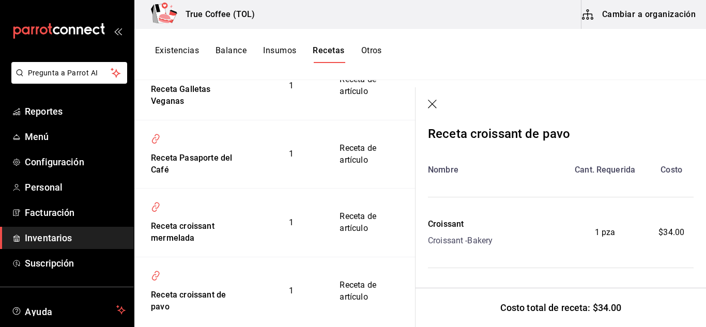
scroll to position [18, 0]
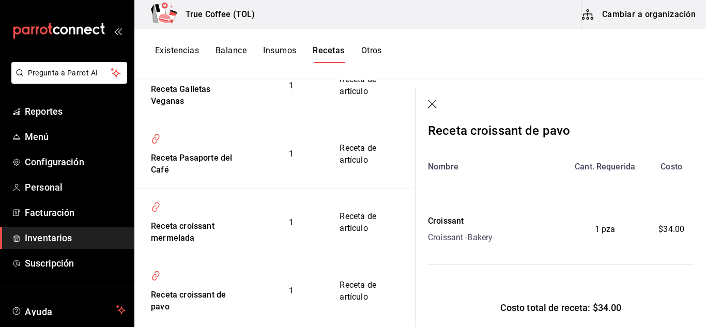
click at [430, 102] on icon "button" at bounding box center [433, 105] width 10 height 10
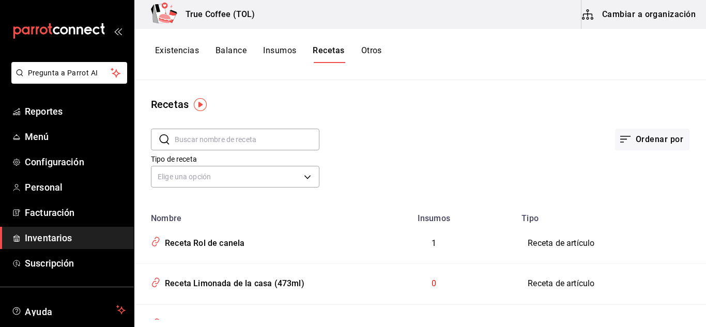
click at [281, 52] on button "Insumos" at bounding box center [279, 54] width 33 height 18
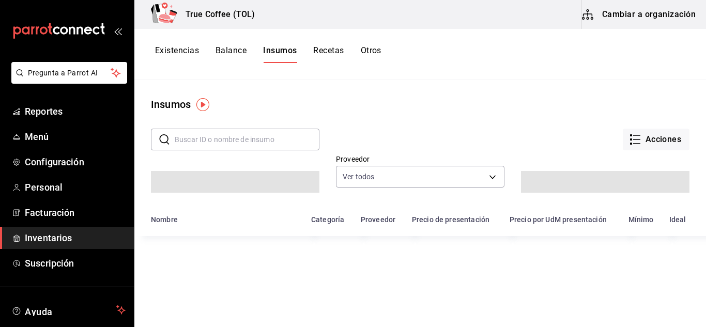
click at [666, 20] on button "Cambiar a organización" at bounding box center [640, 14] width 116 height 29
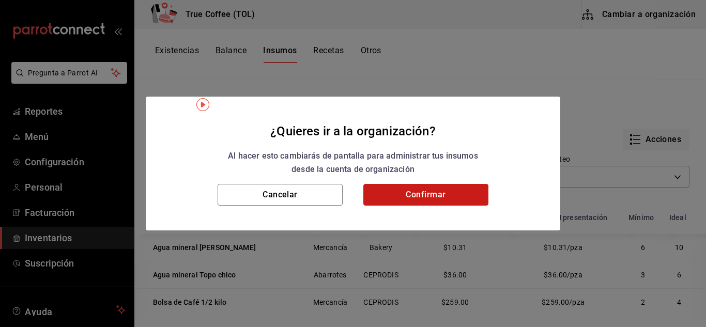
click at [441, 201] on button "Confirmar" at bounding box center [425, 195] width 125 height 22
